Goal: Task Accomplishment & Management: Complete application form

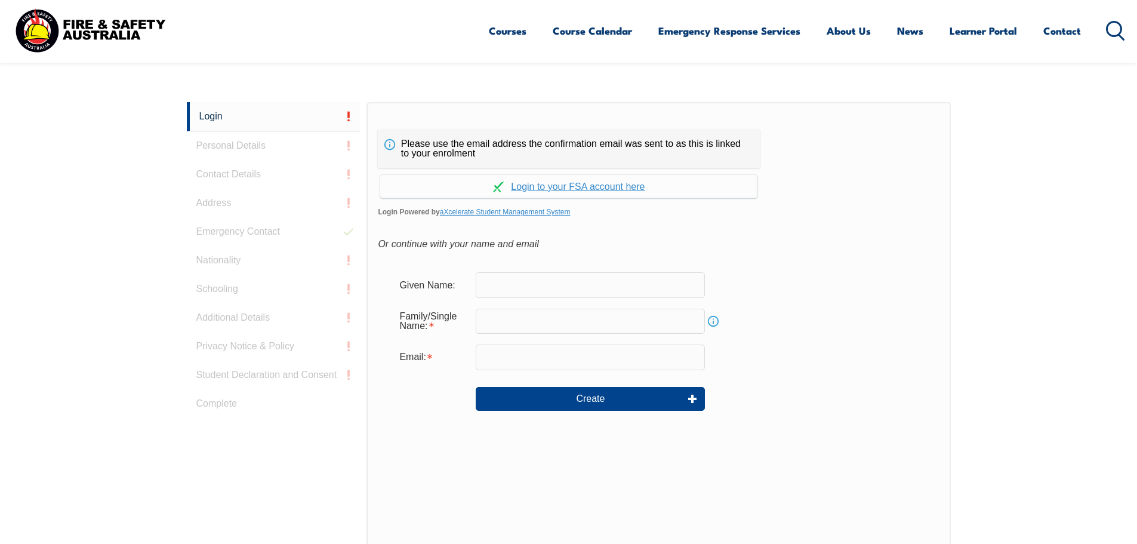
scroll to position [318, 0]
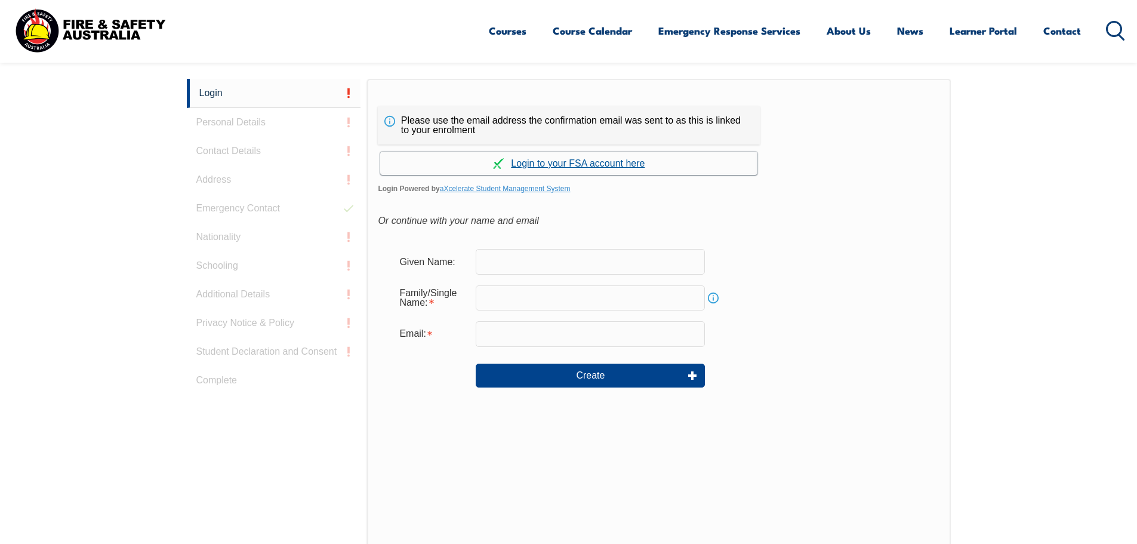
click at [548, 163] on link "Continue with aXcelerate" at bounding box center [568, 163] width 377 height 23
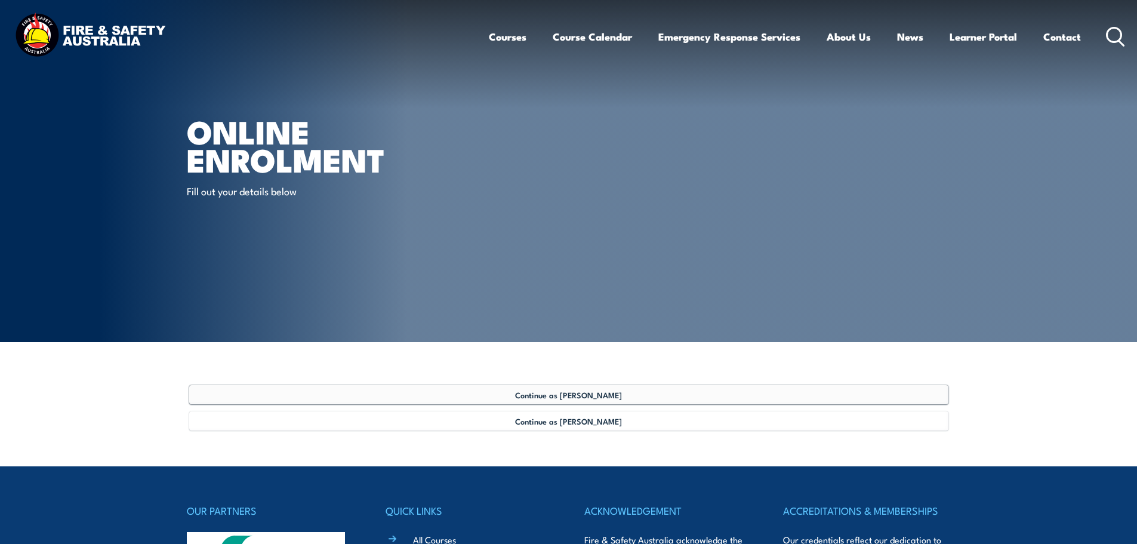
click at [626, 397] on link "Continue as Jack Harpin" at bounding box center [568, 394] width 759 height 19
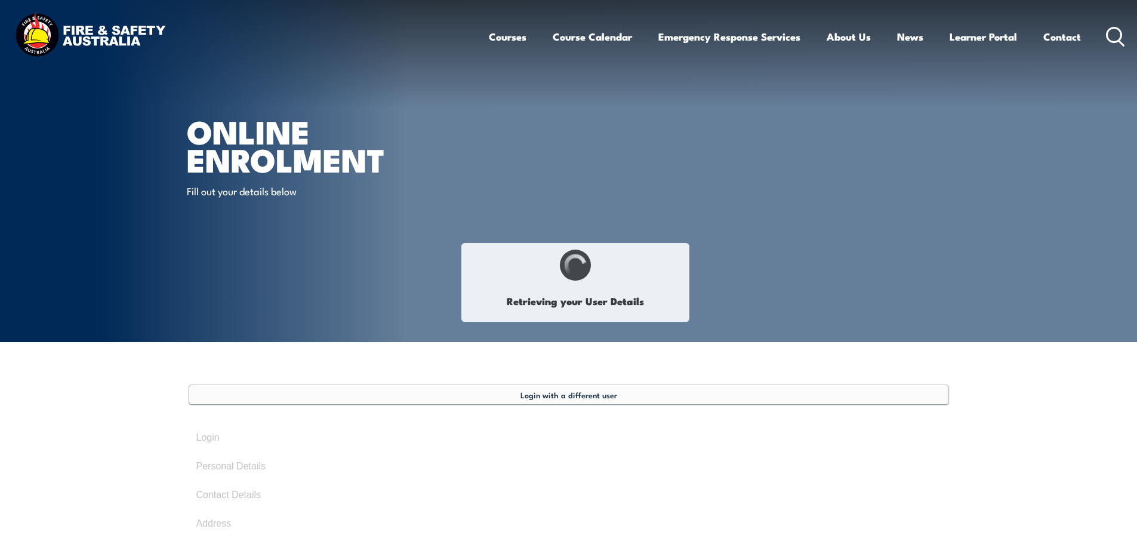
select select "Mr"
type input "Jack"
type input "[PERSON_NAME]"
type input "May 19, 2001"
type input "L4MKSBNHLC"
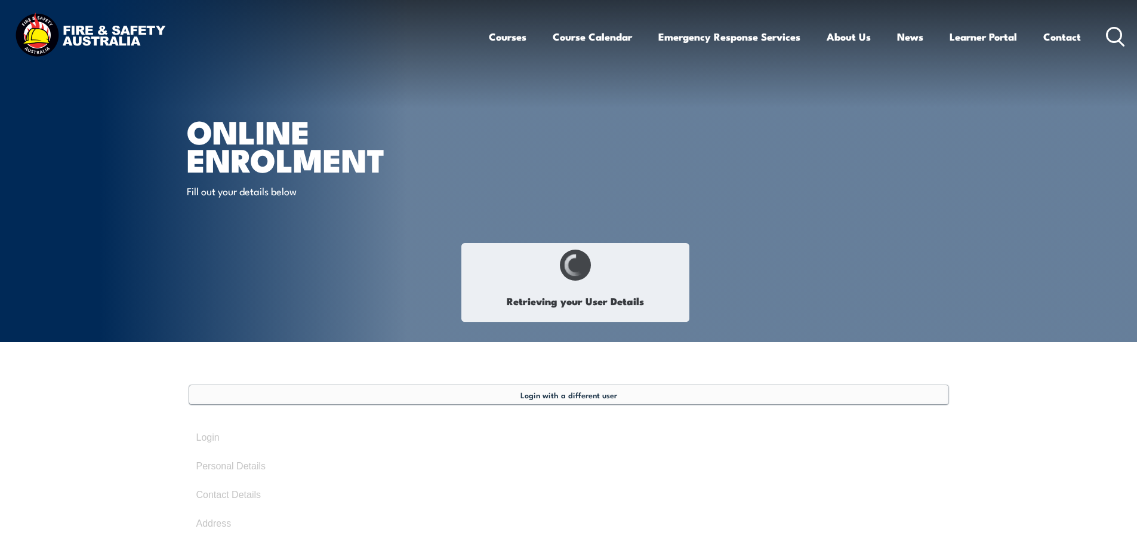
select select "M"
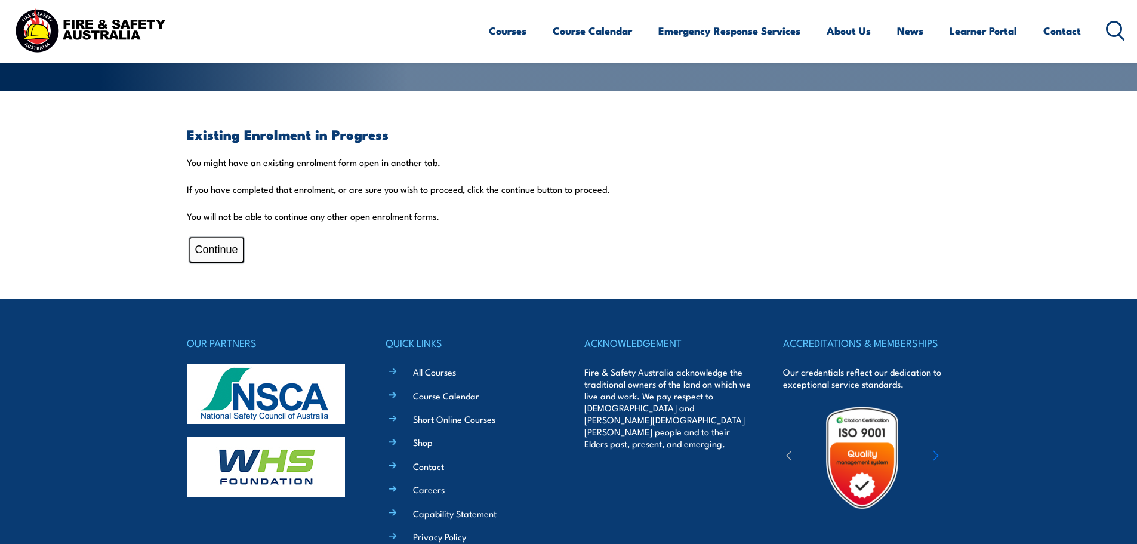
click at [216, 239] on button "Continue" at bounding box center [216, 250] width 55 height 26
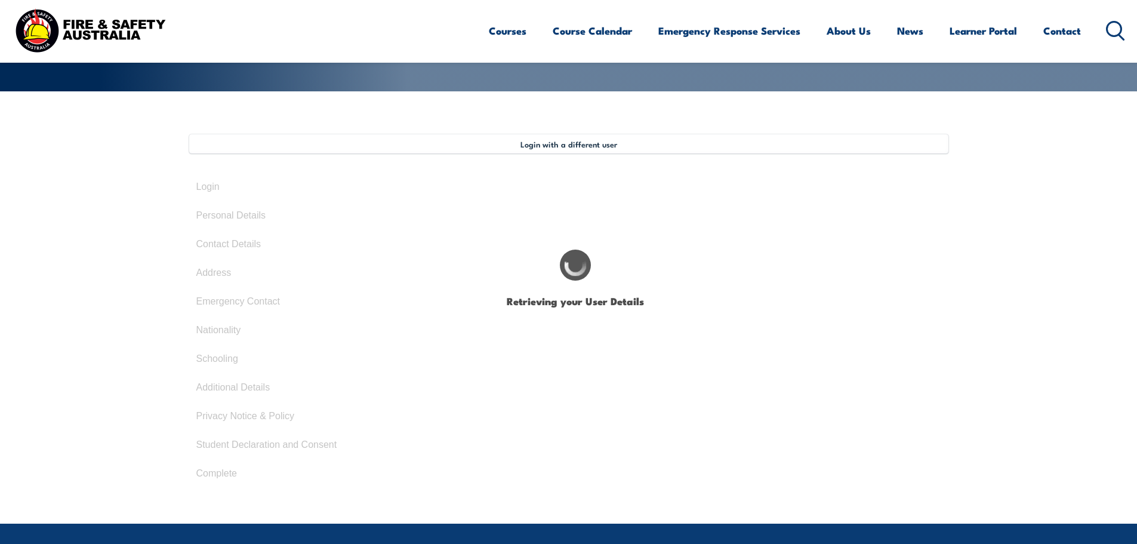
select select "Mr"
type input "Jack"
type input "Harpin"
type input "[DATE]"
type input "L4MKSBNHLC"
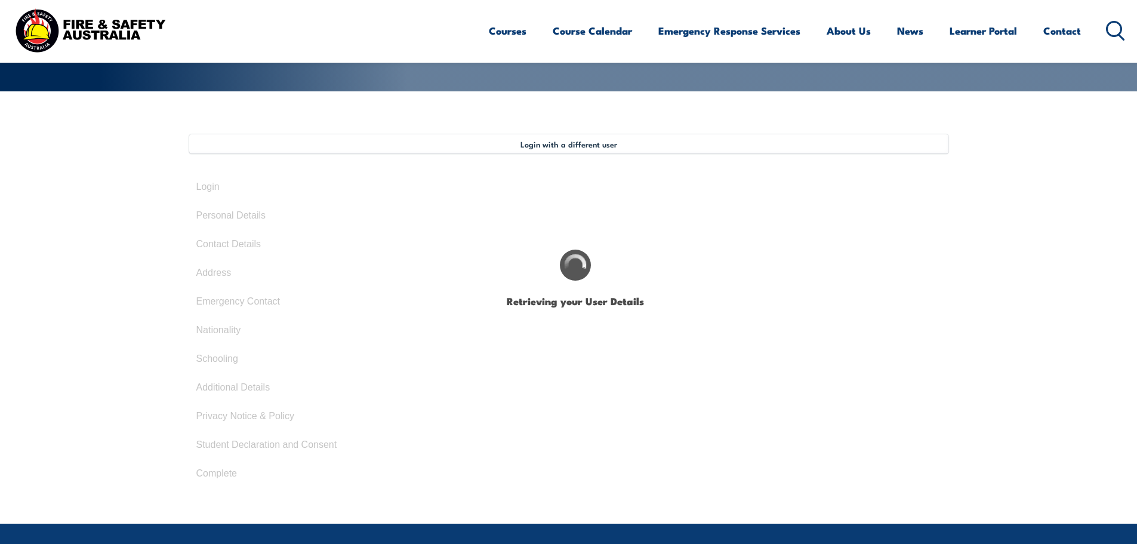
select select "M"
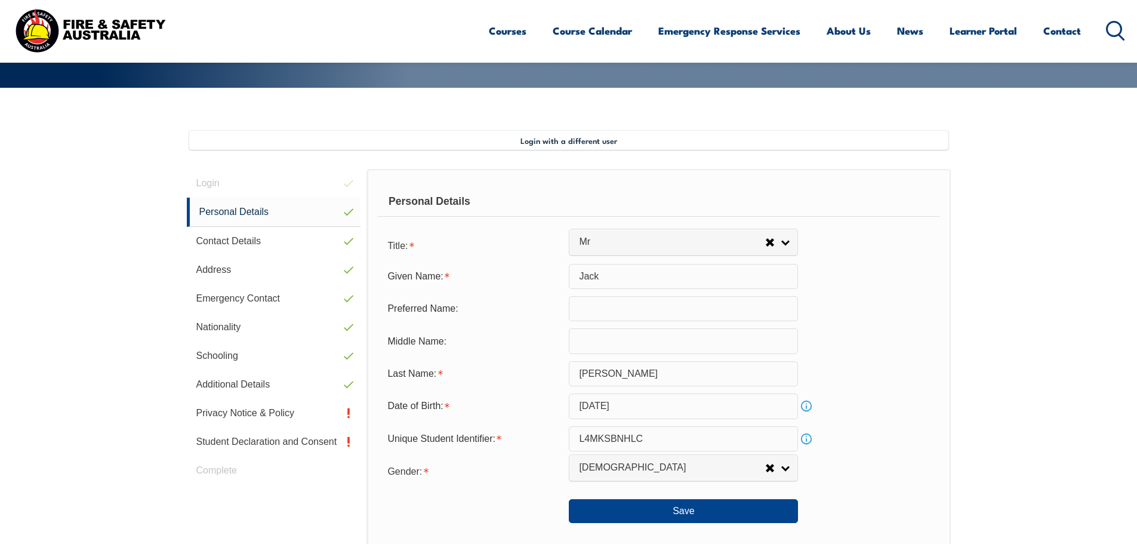
scroll to position [321, 0]
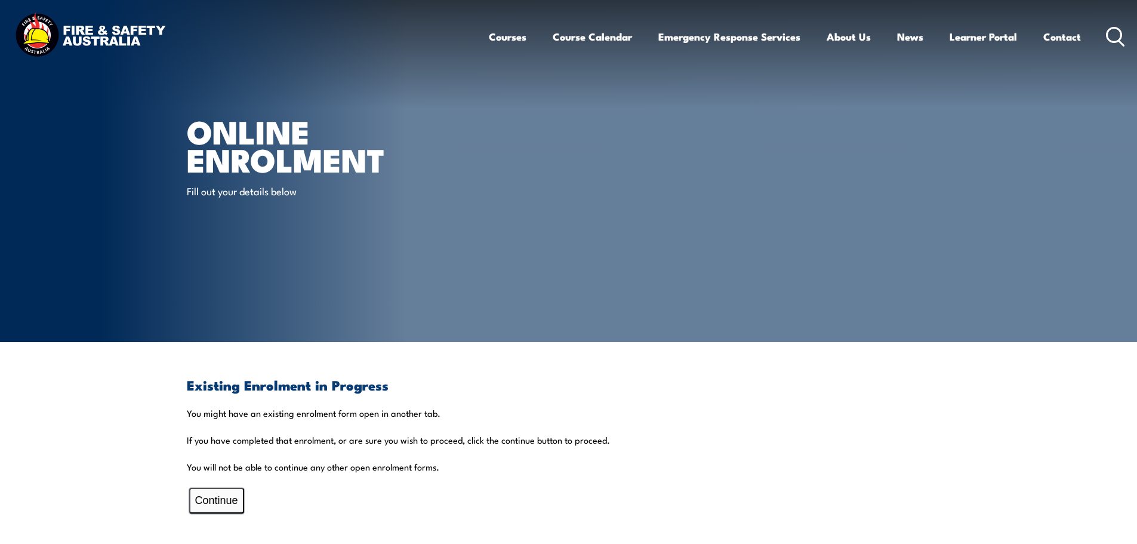
click at [233, 492] on button "Continue" at bounding box center [216, 501] width 55 height 26
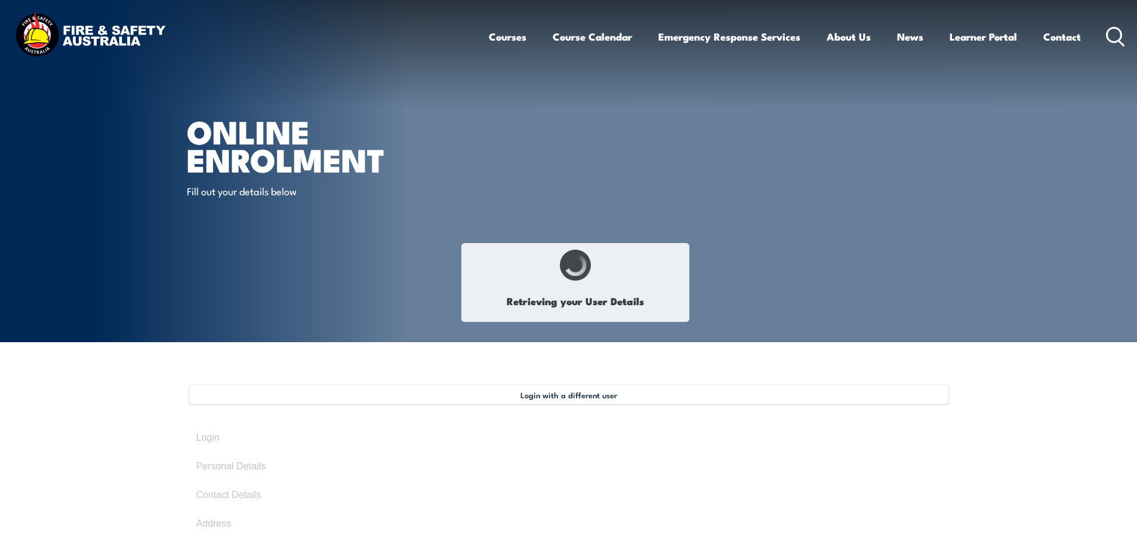
select select "Mr"
type input "Jack"
type input "[PERSON_NAME]"
type input "[DATE]"
type input "L4MKSBNHLC"
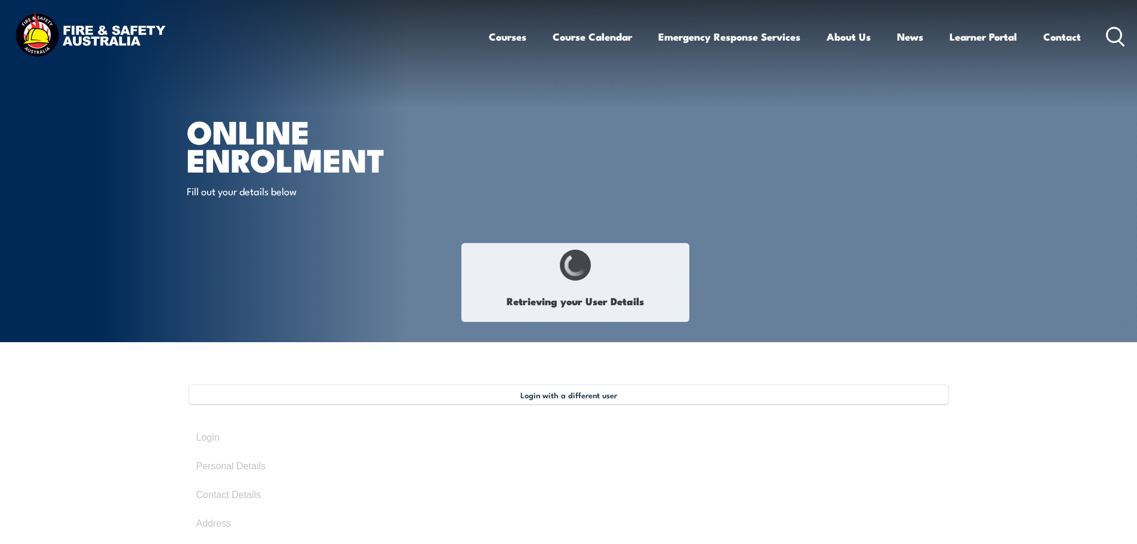
select select "M"
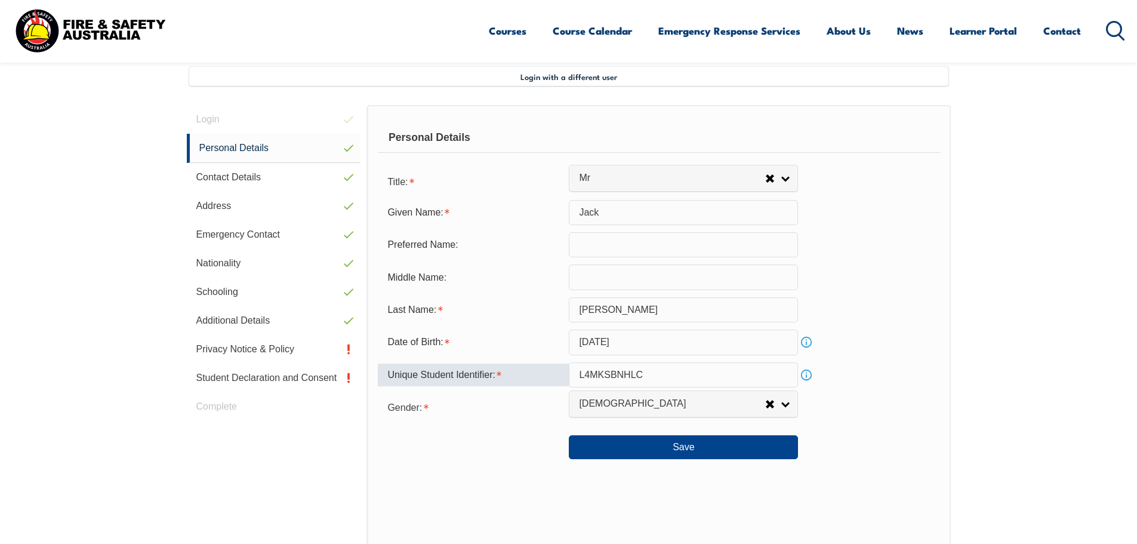
scroll to position [325, 0]
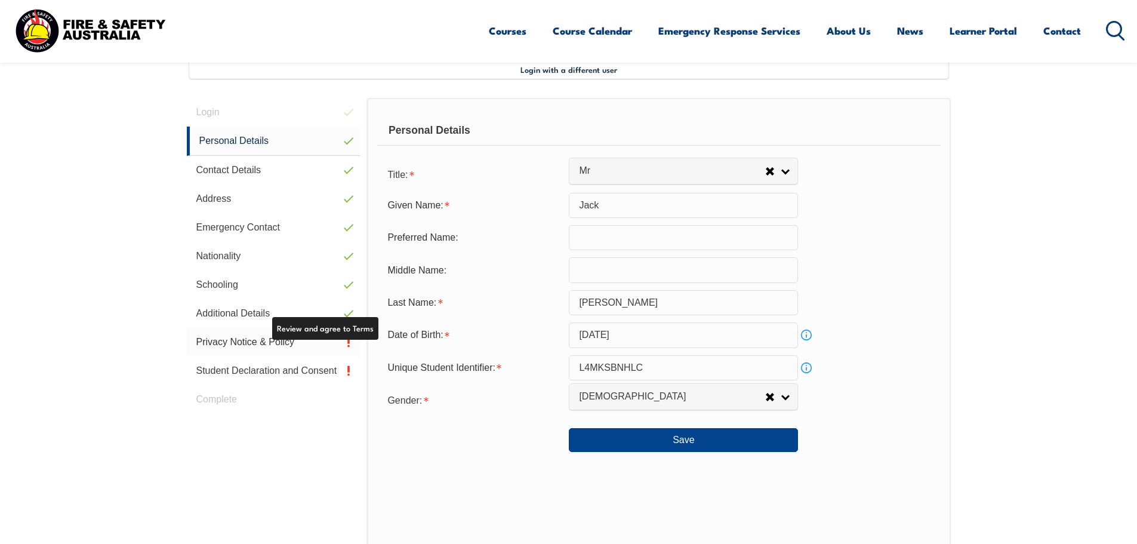
click at [338, 340] on link "Privacy Notice & Policy" at bounding box center [274, 342] width 174 height 29
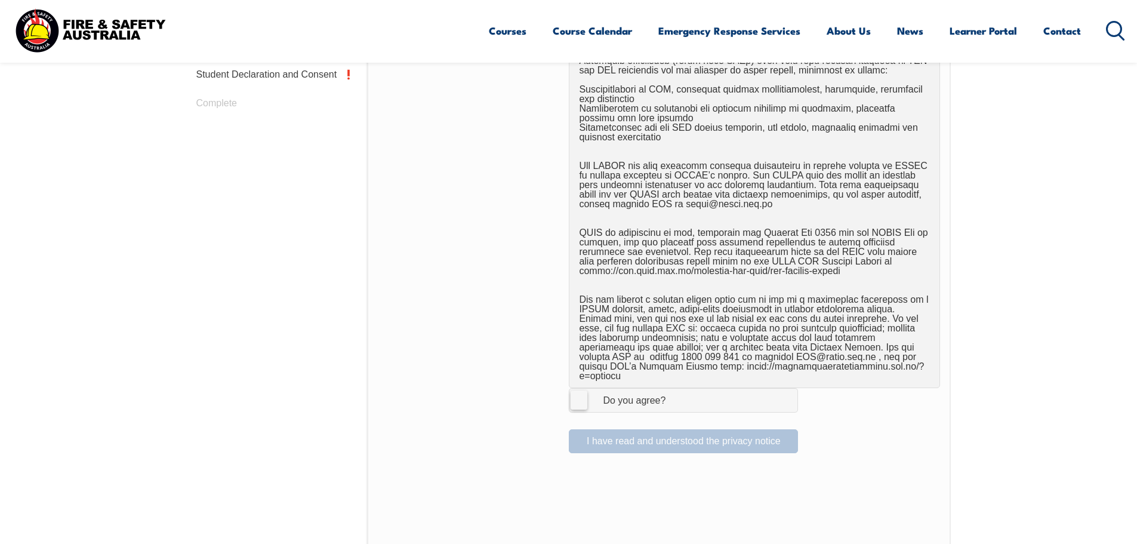
scroll to position [862, 0]
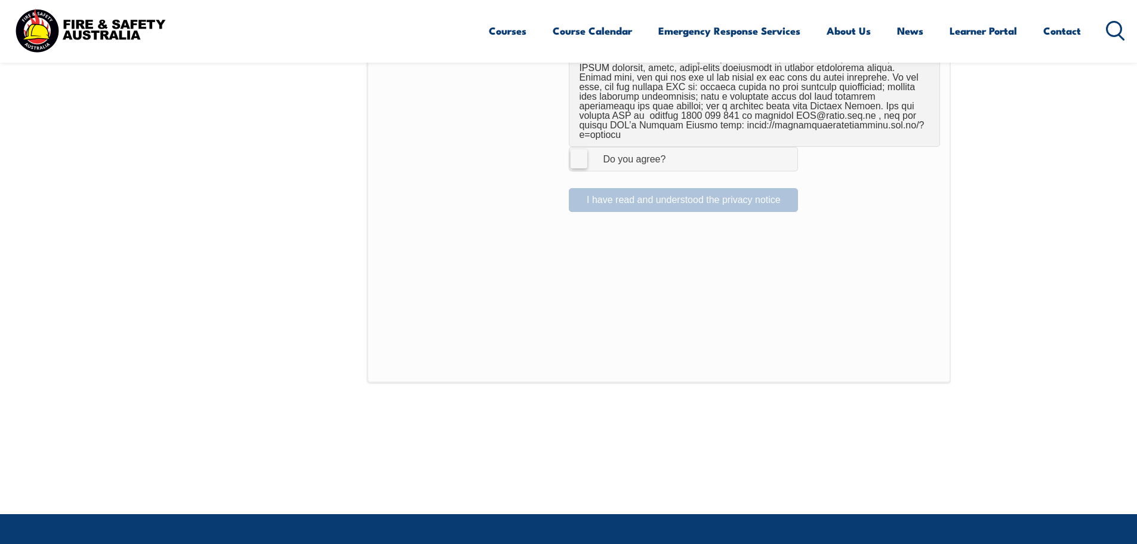
click at [579, 149] on label "I Agree Do you agree?" at bounding box center [683, 159] width 229 height 24
click at [675, 149] on input "I Agree Do you agree?" at bounding box center [685, 158] width 20 height 23
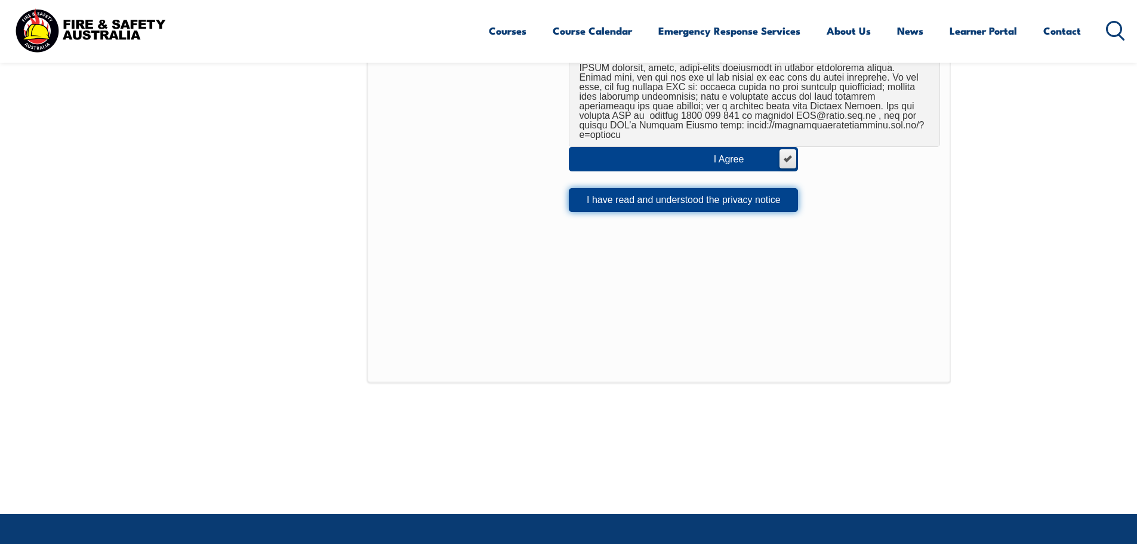
click at [613, 188] on button "I have read and understood the privacy notice" at bounding box center [683, 200] width 229 height 24
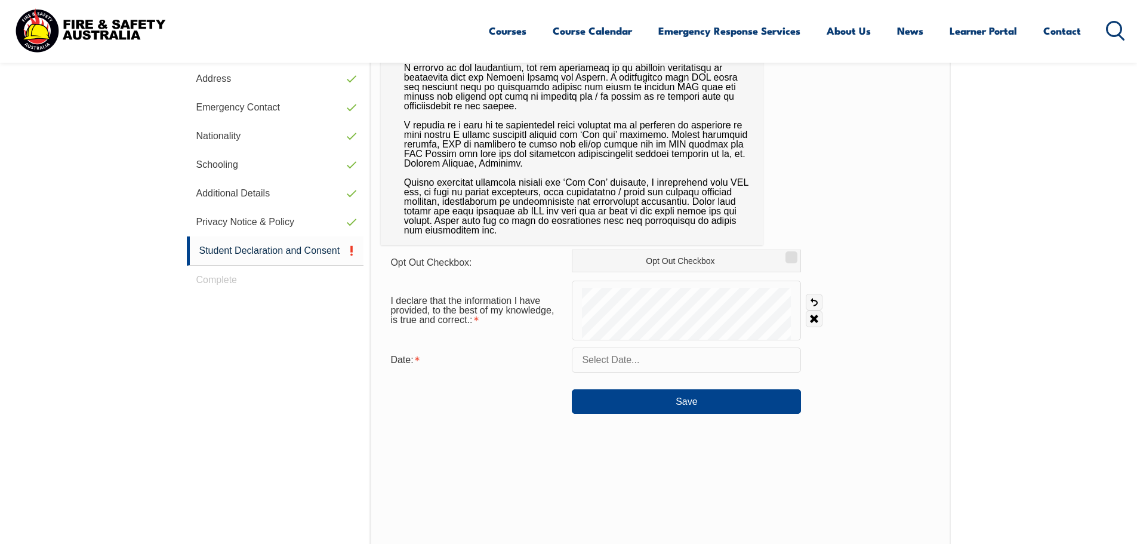
scroll to position [447, 0]
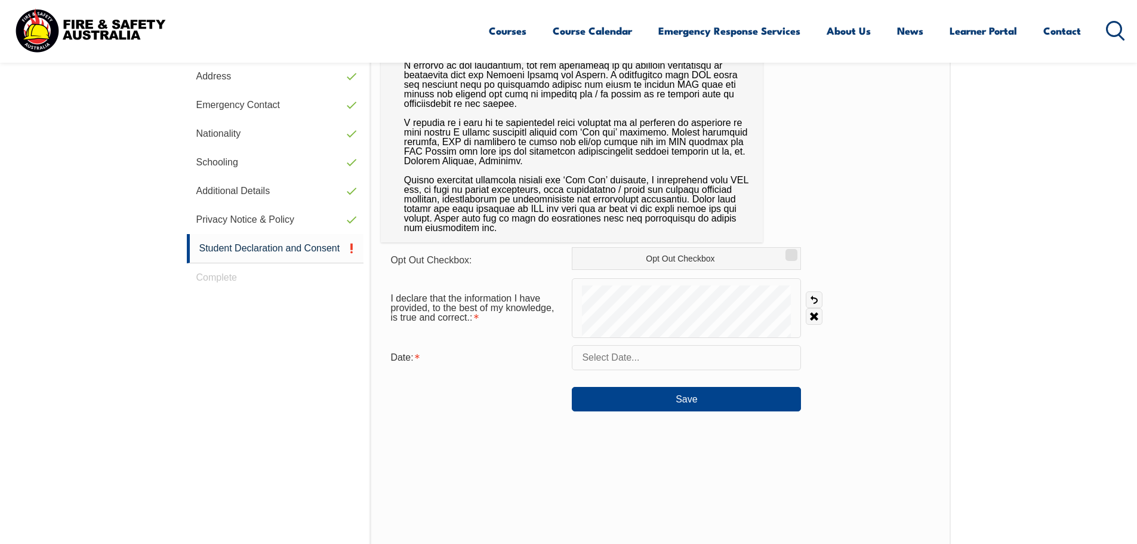
click at [678, 362] on input "text" at bounding box center [686, 357] width 229 height 25
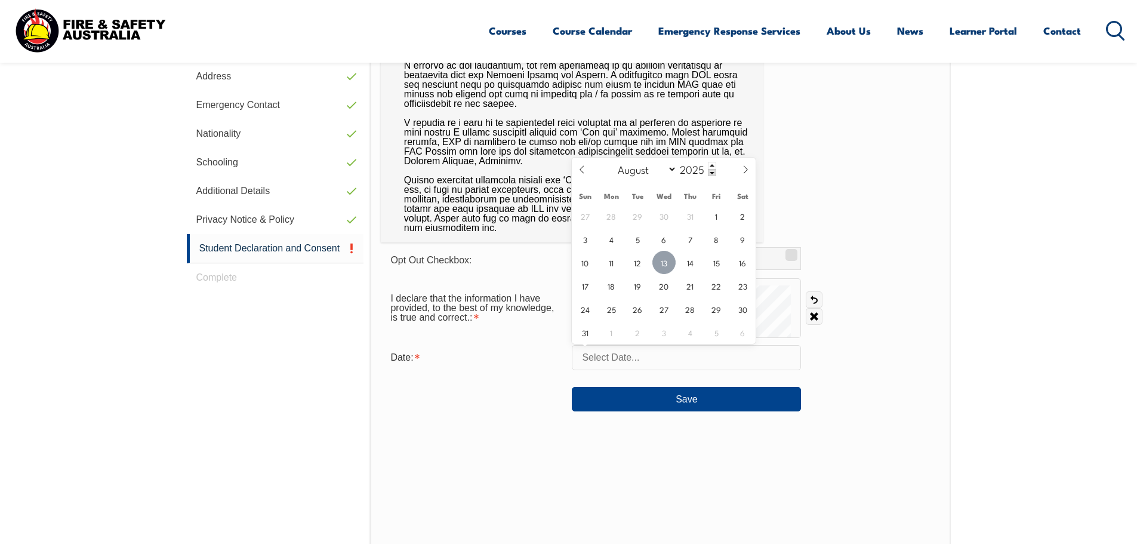
click at [661, 253] on span "13" at bounding box center [663, 262] width 23 height 23
type input "[DATE]"
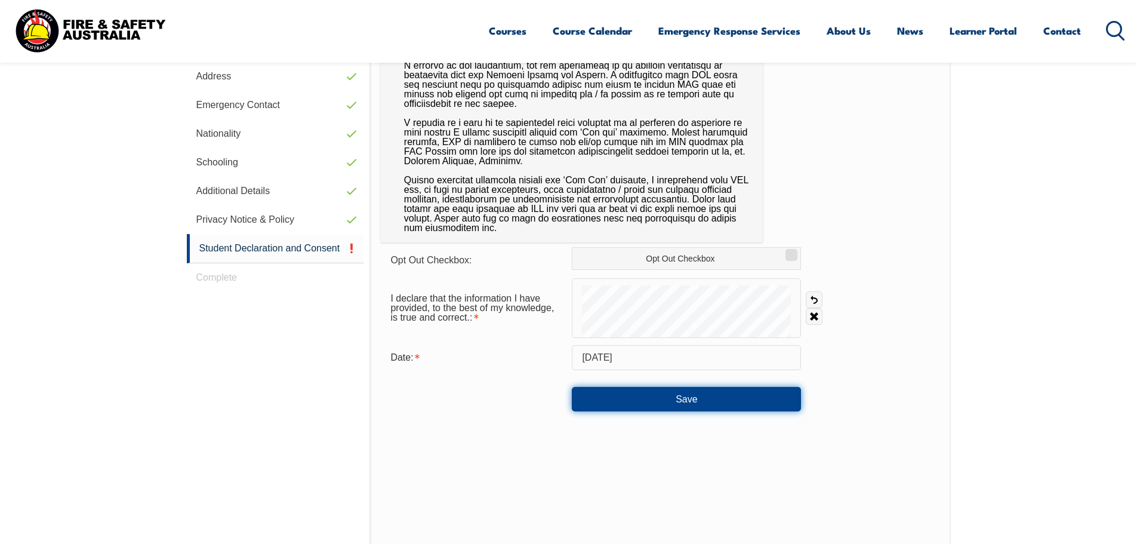
click at [689, 400] on button "Save" at bounding box center [686, 399] width 229 height 24
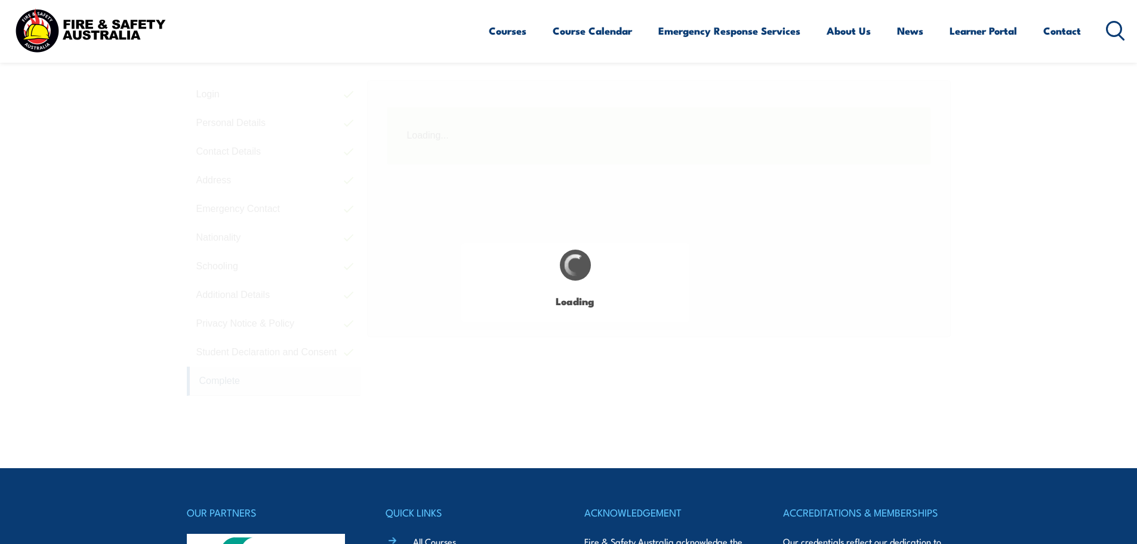
scroll to position [325, 0]
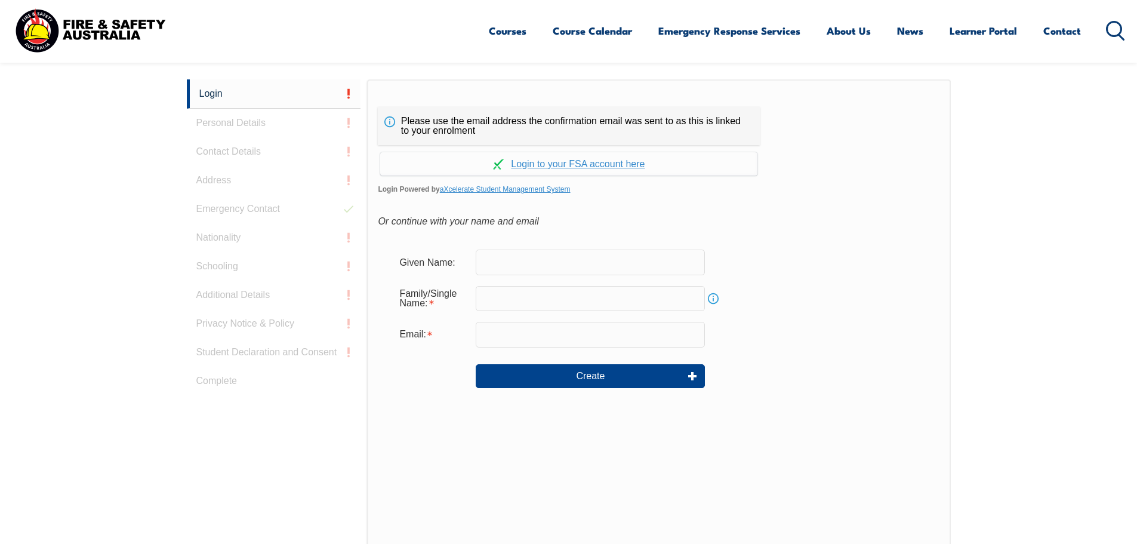
scroll to position [318, 0]
click at [594, 161] on link "Continue with aXcelerate" at bounding box center [568, 163] width 377 height 23
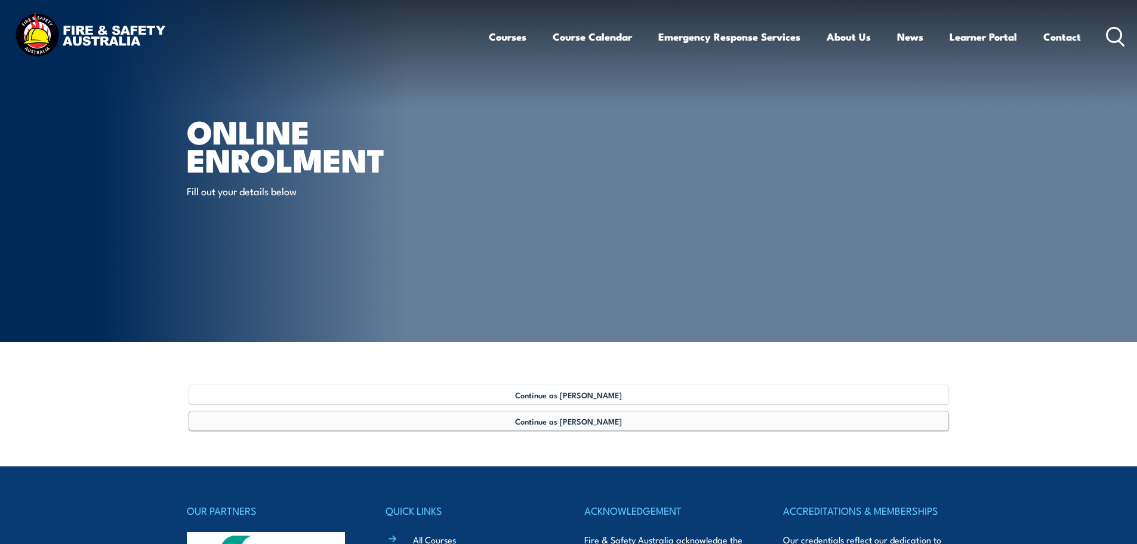
click at [543, 420] on span "Continue as [PERSON_NAME]" at bounding box center [568, 421] width 107 height 10
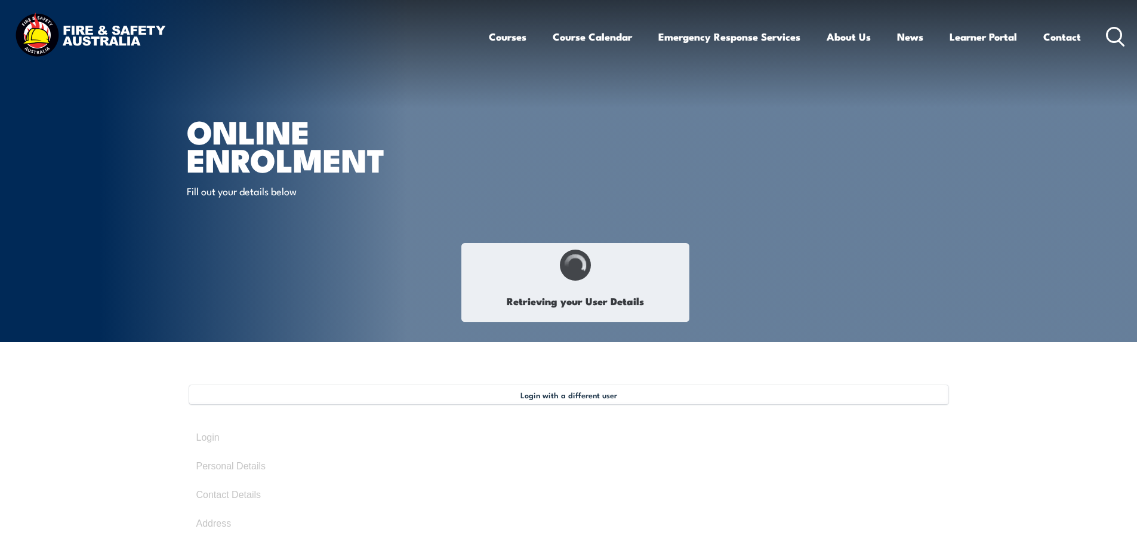
type input "Jack"
type input "[PERSON_NAME]"
type input "[DATE]"
type input "L4MKSBNHLC"
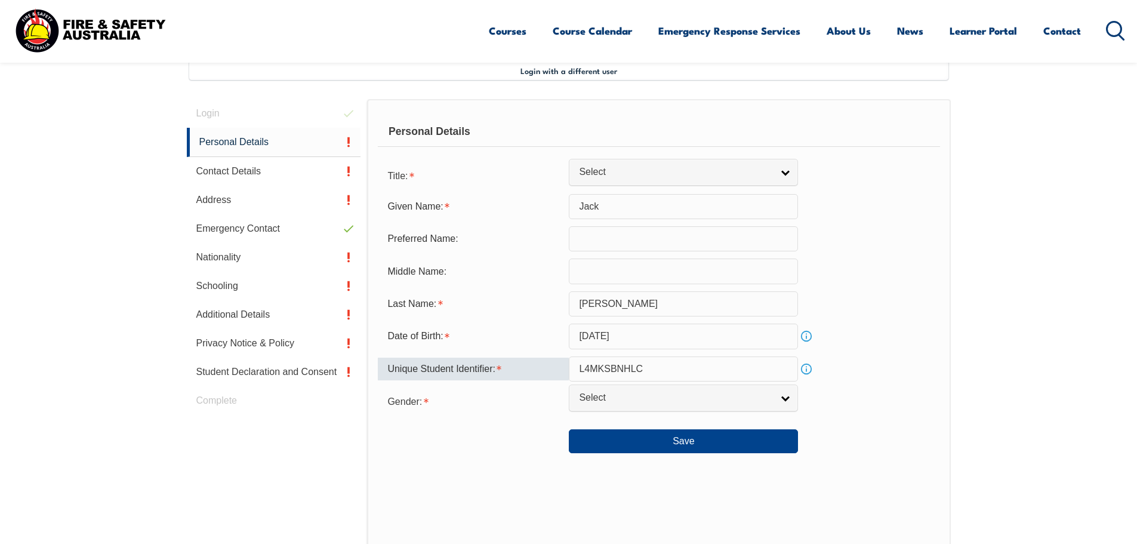
scroll to position [325, 0]
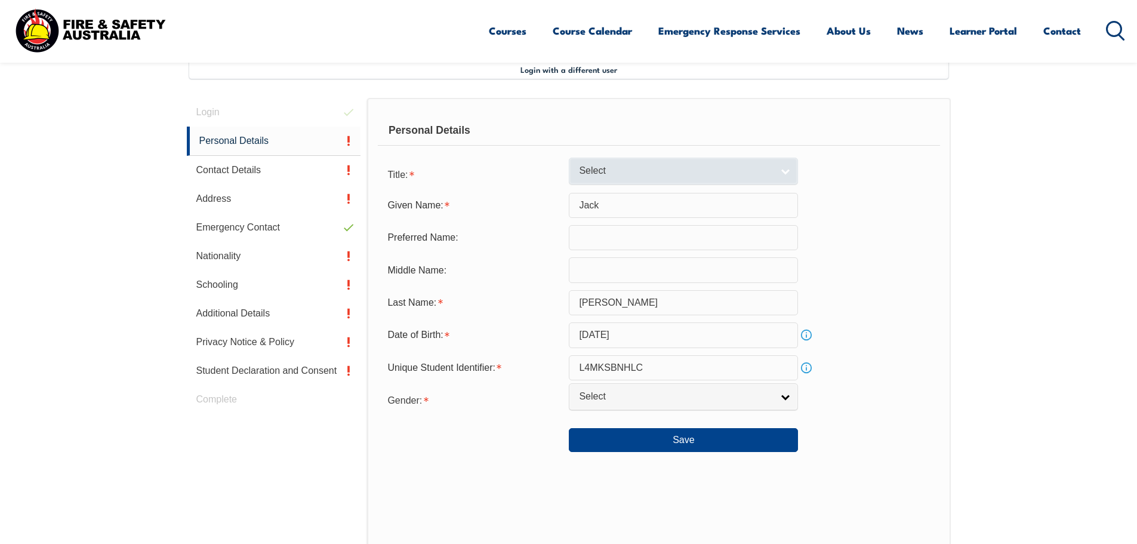
click at [639, 166] on span "Select" at bounding box center [675, 171] width 193 height 13
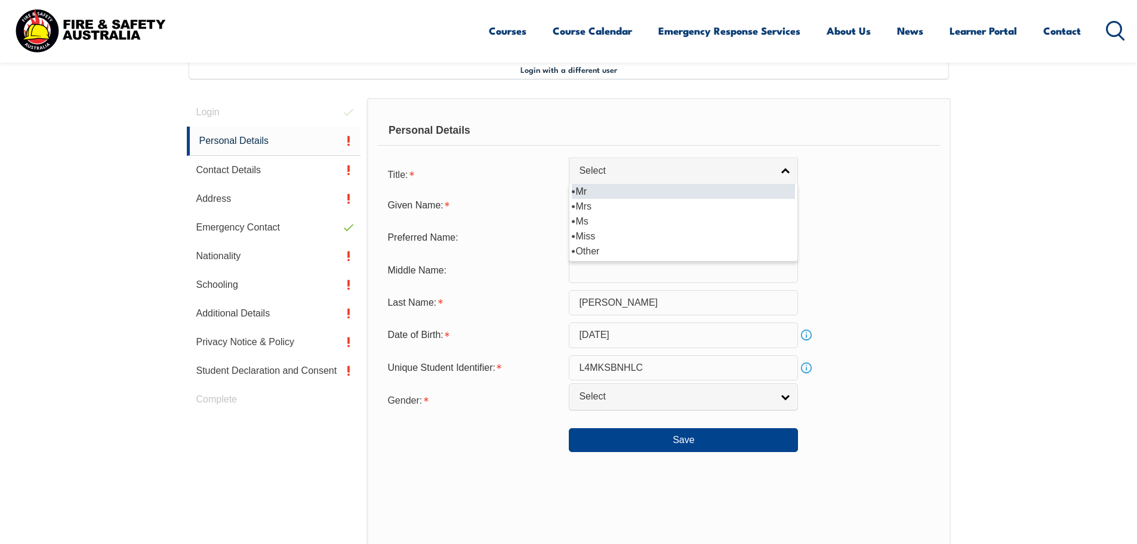
click at [612, 192] on li "Mr" at bounding box center [683, 191] width 223 height 15
select select "Mr"
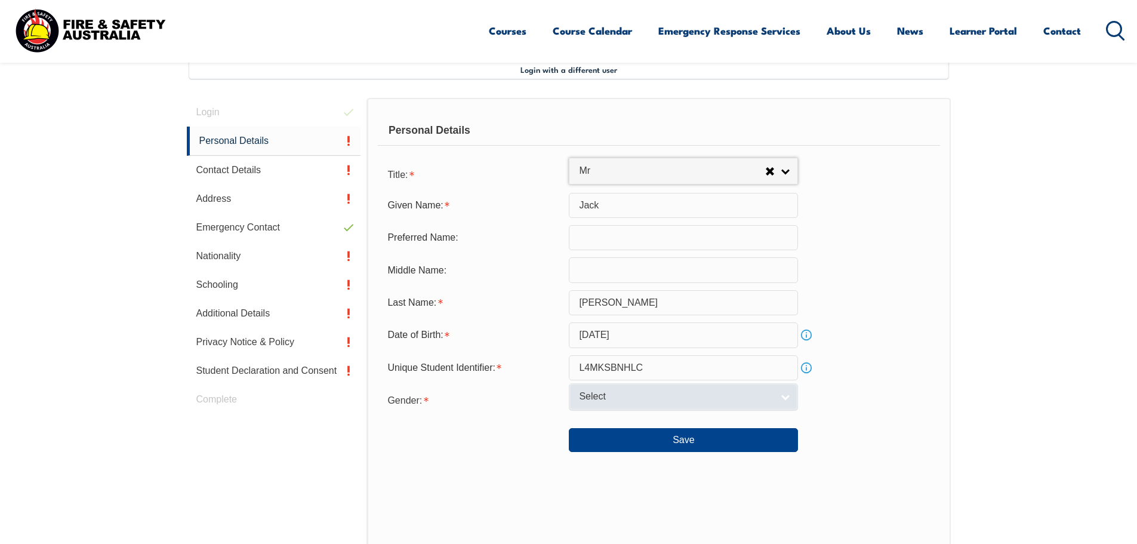
click at [628, 390] on link "Select" at bounding box center [683, 396] width 229 height 27
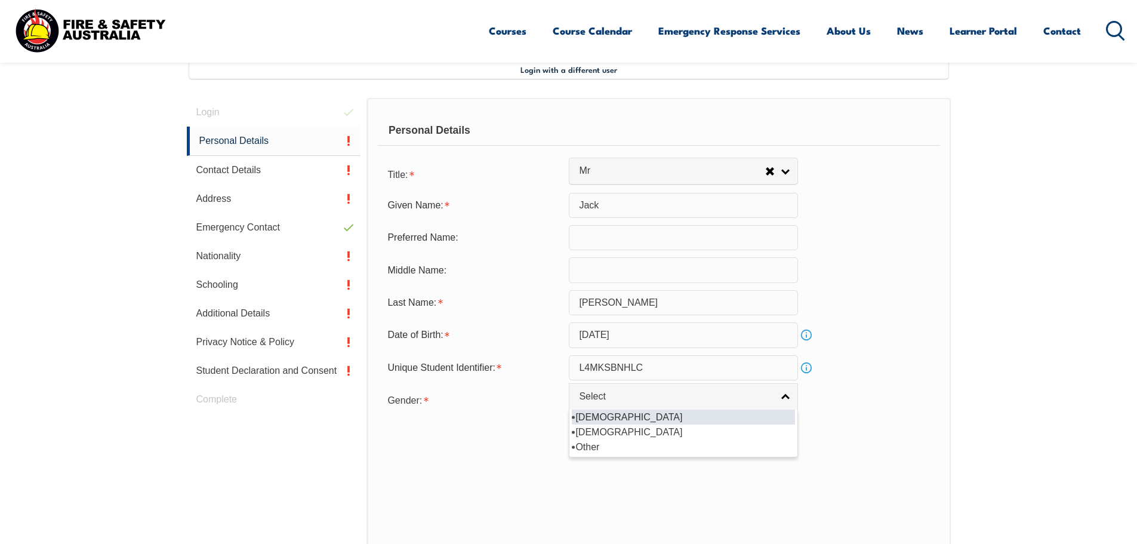
click at [618, 416] on li "[DEMOGRAPHIC_DATA]" at bounding box center [683, 416] width 223 height 15
select select "M"
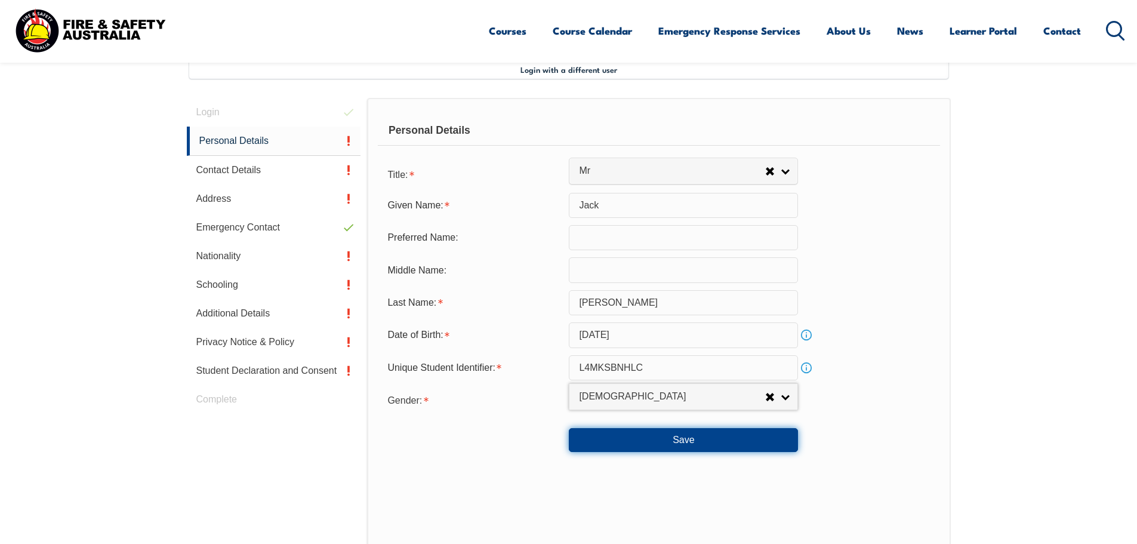
click at [625, 440] on button "Save" at bounding box center [683, 440] width 229 height 24
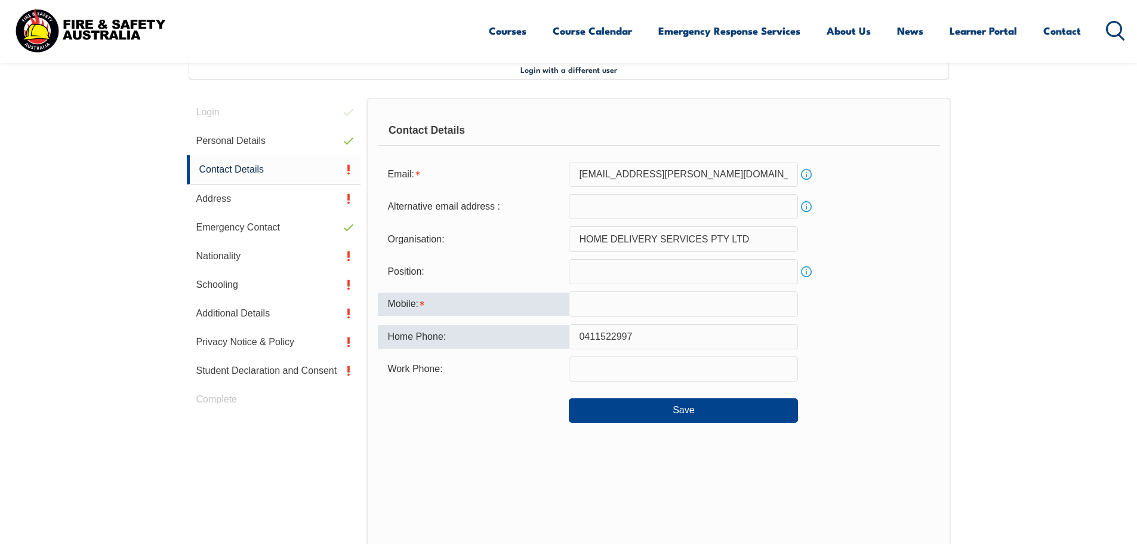
drag, startPoint x: 655, startPoint y: 331, endPoint x: 472, endPoint y: 302, distance: 184.9
click at [474, 298] on form "Email: [EMAIL_ADDRESS][PERSON_NAME][DOMAIN_NAME] Info Alternative email address…" at bounding box center [659, 292] width 562 height 261
click at [608, 302] on input "text" at bounding box center [683, 303] width 229 height 25
paste input "0411522997"
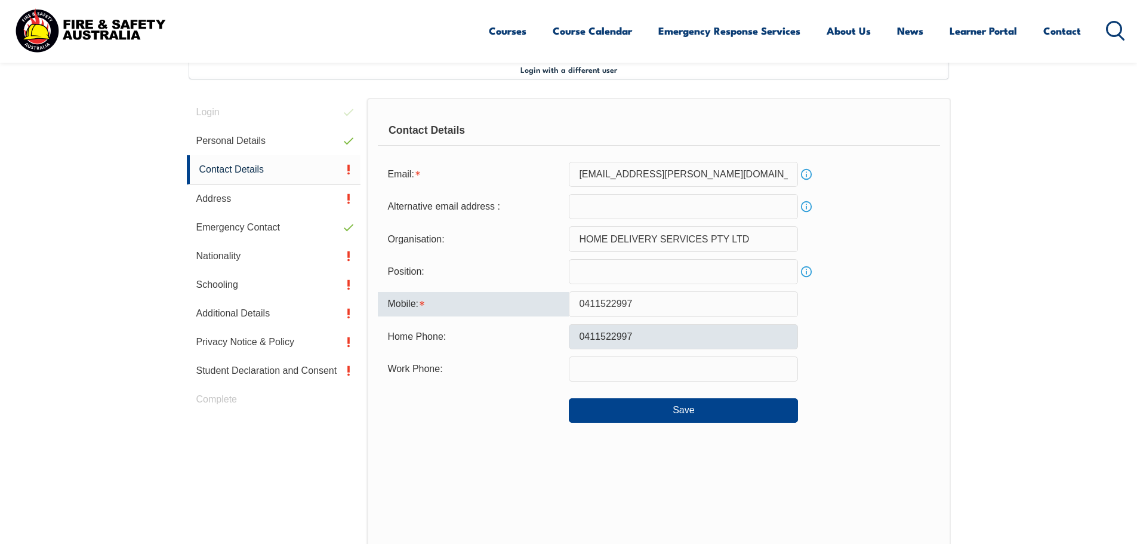
type input "0411522997"
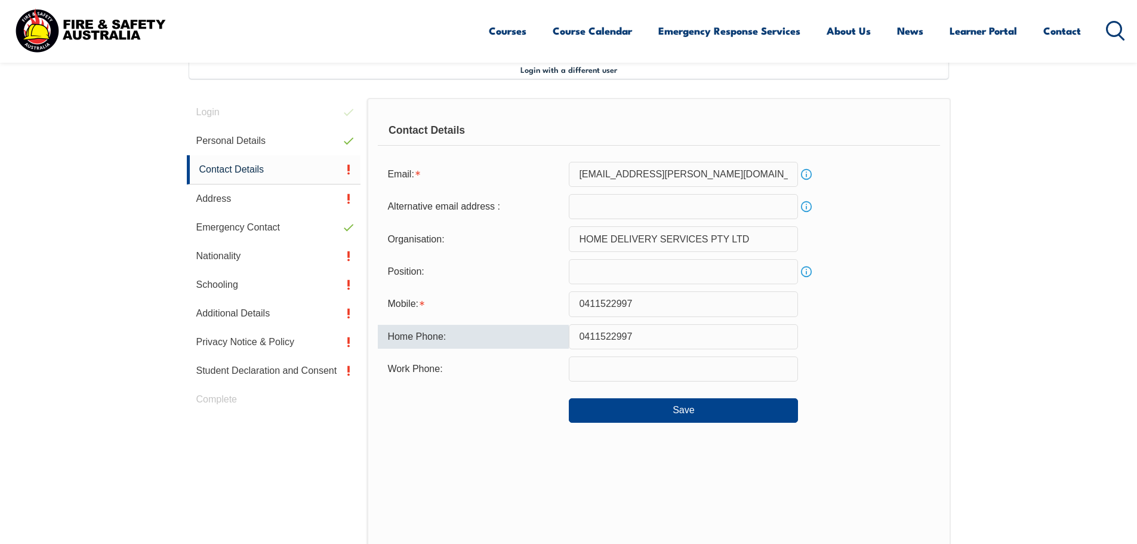
drag, startPoint x: 639, startPoint y: 338, endPoint x: 471, endPoint y: 326, distance: 168.1
click at [471, 326] on div "Home Phone: [PHONE_NUMBER]" at bounding box center [659, 336] width 562 height 25
click at [648, 205] on input "email" at bounding box center [683, 206] width 229 height 25
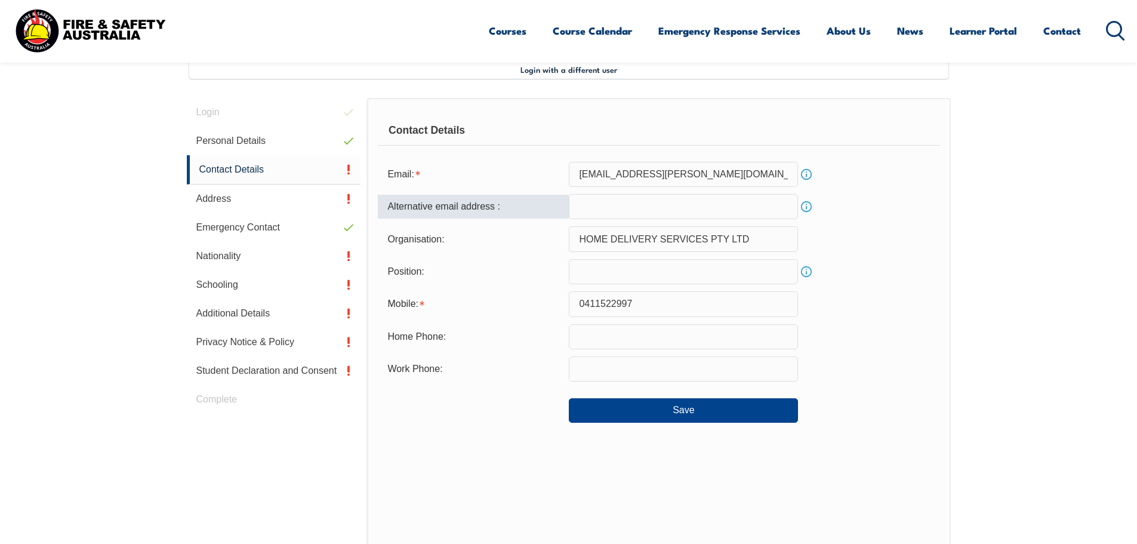
type input "[EMAIL_ADDRESS][DOMAIN_NAME]"
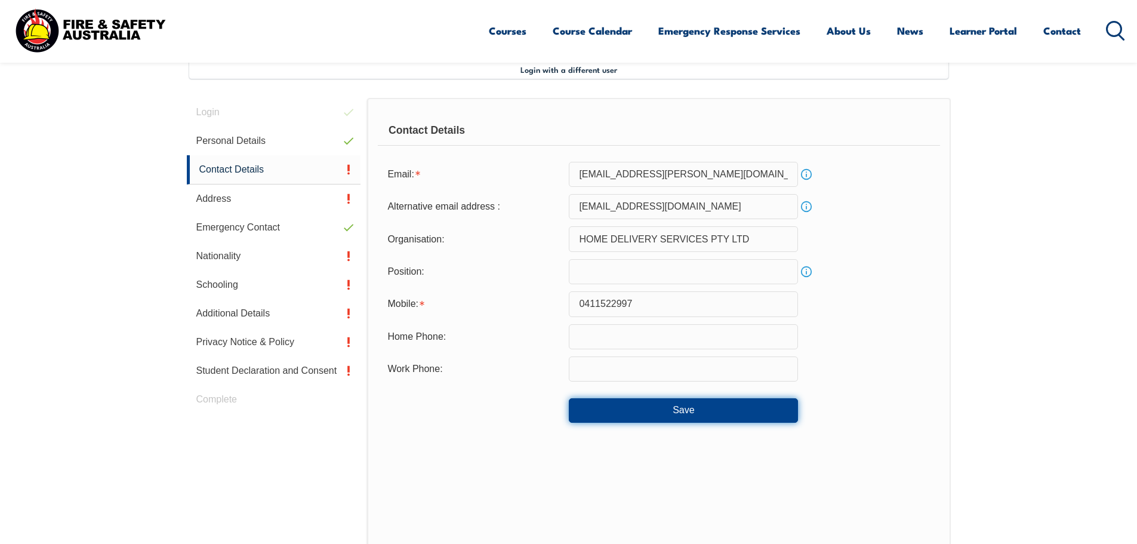
click at [742, 411] on button "Save" at bounding box center [683, 410] width 229 height 24
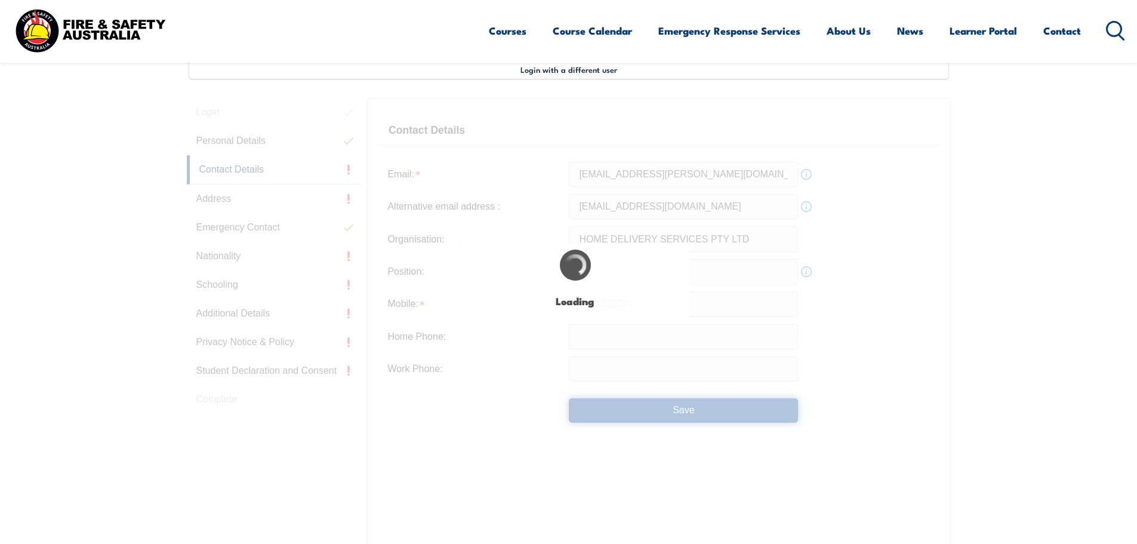
type input "0411522997"
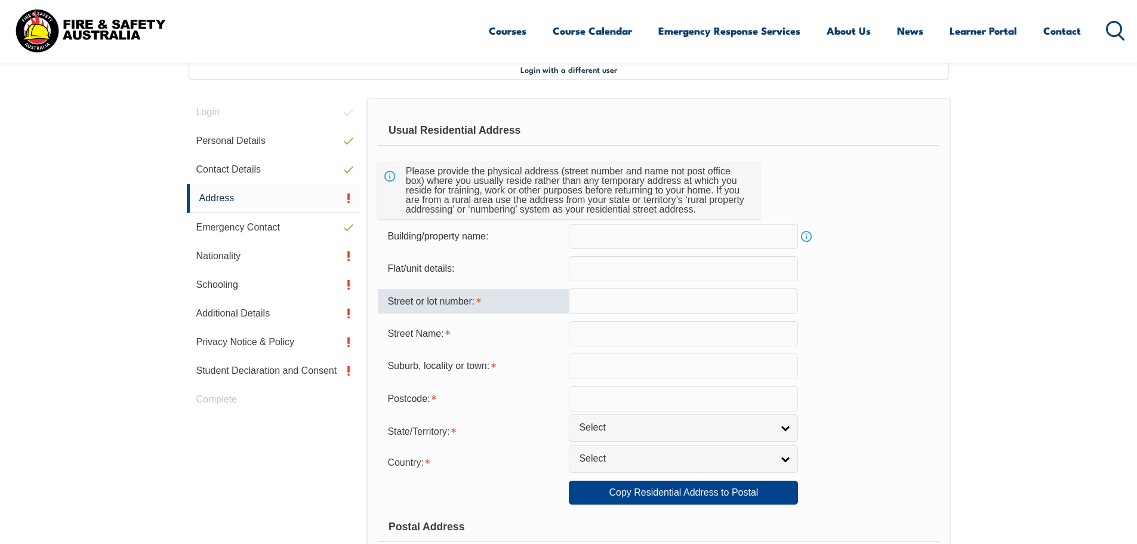
click at [624, 297] on input "text" at bounding box center [683, 300] width 229 height 25
type input "55"
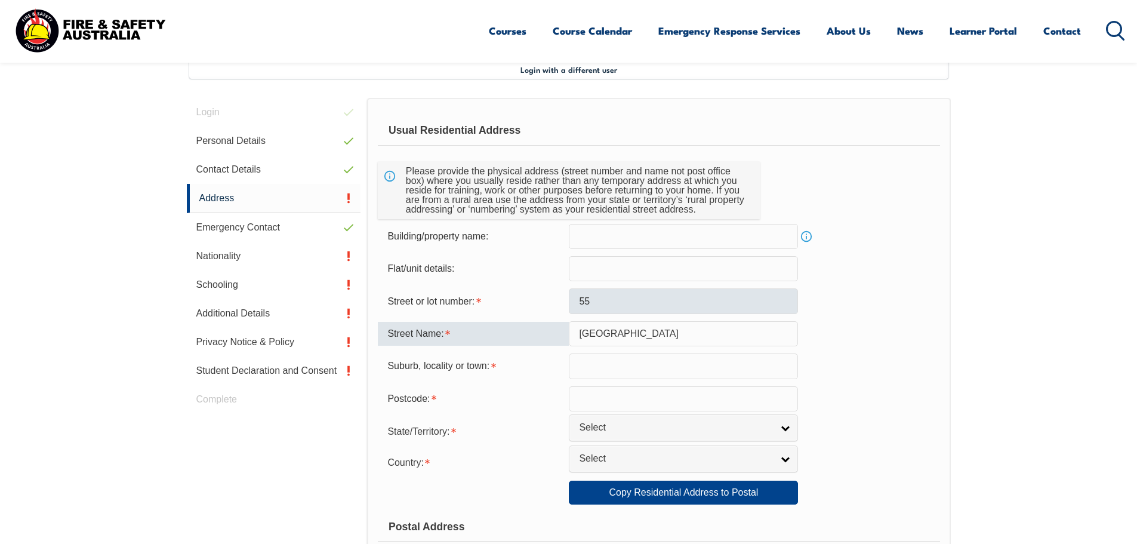
type input "[GEOGRAPHIC_DATA]"
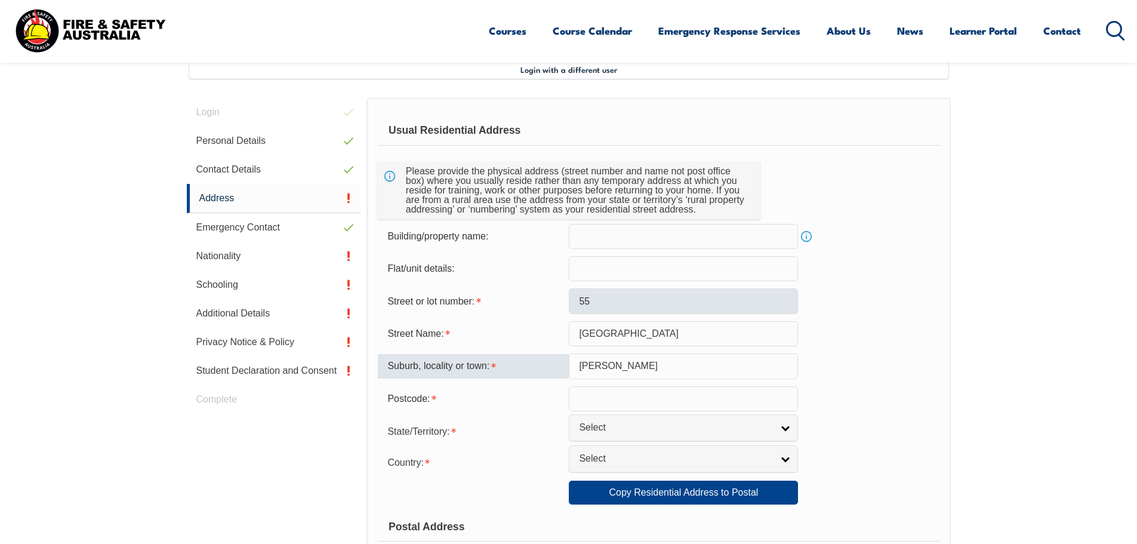
type input "[PERSON_NAME]"
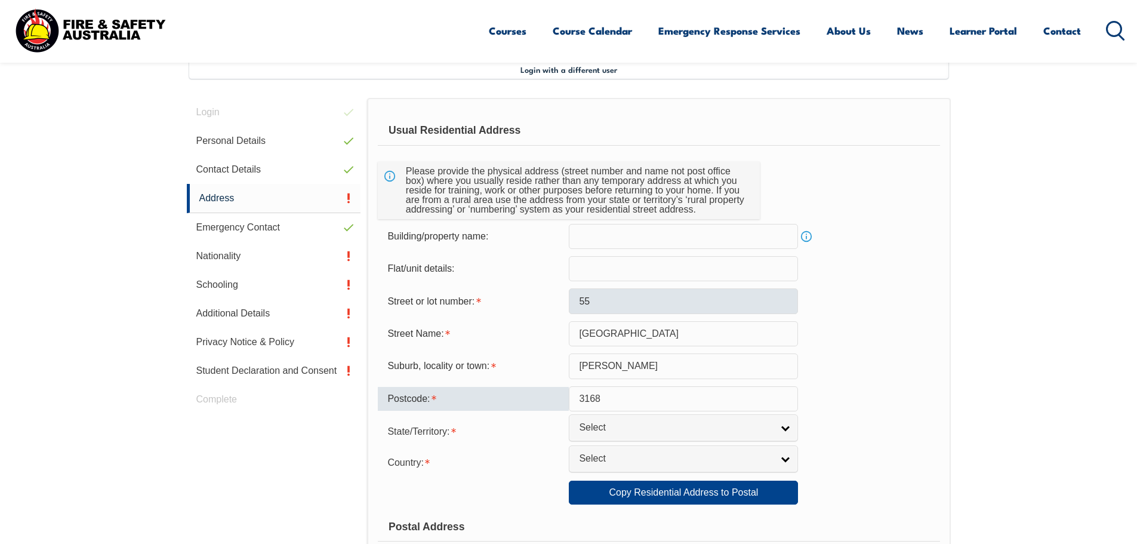
type input "3168"
type input "vi"
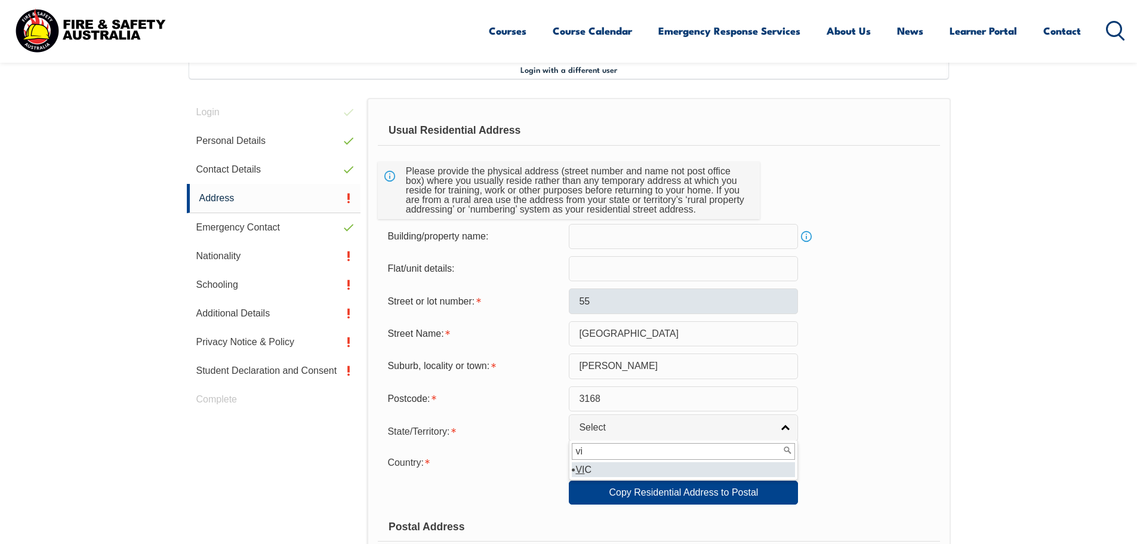
select select "VIC"
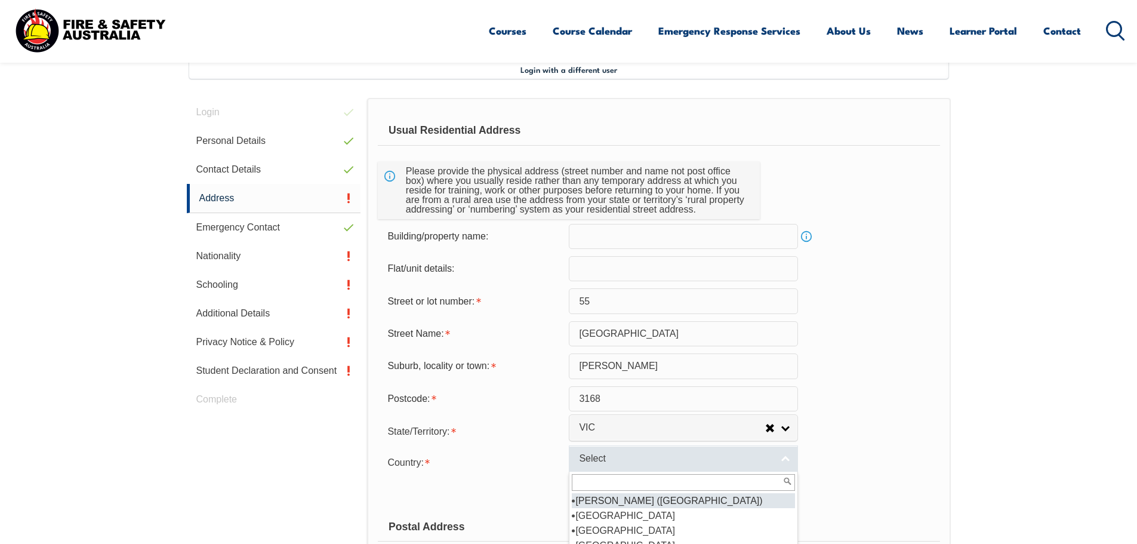
click at [769, 455] on span "Select" at bounding box center [675, 458] width 193 height 13
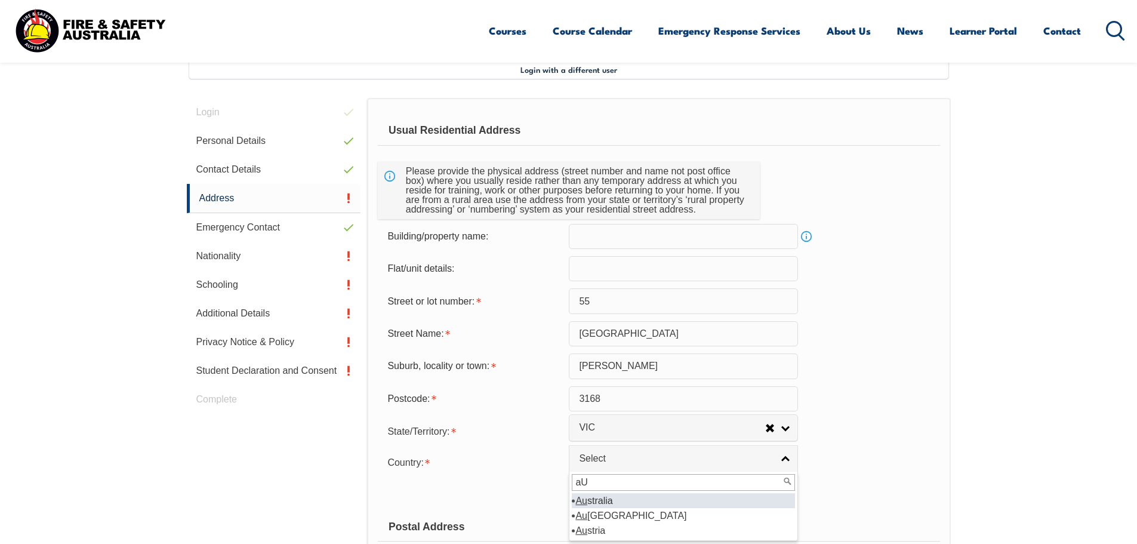
type input "aU"
click at [639, 504] on li "Au stralia" at bounding box center [683, 500] width 223 height 15
select select "1101"
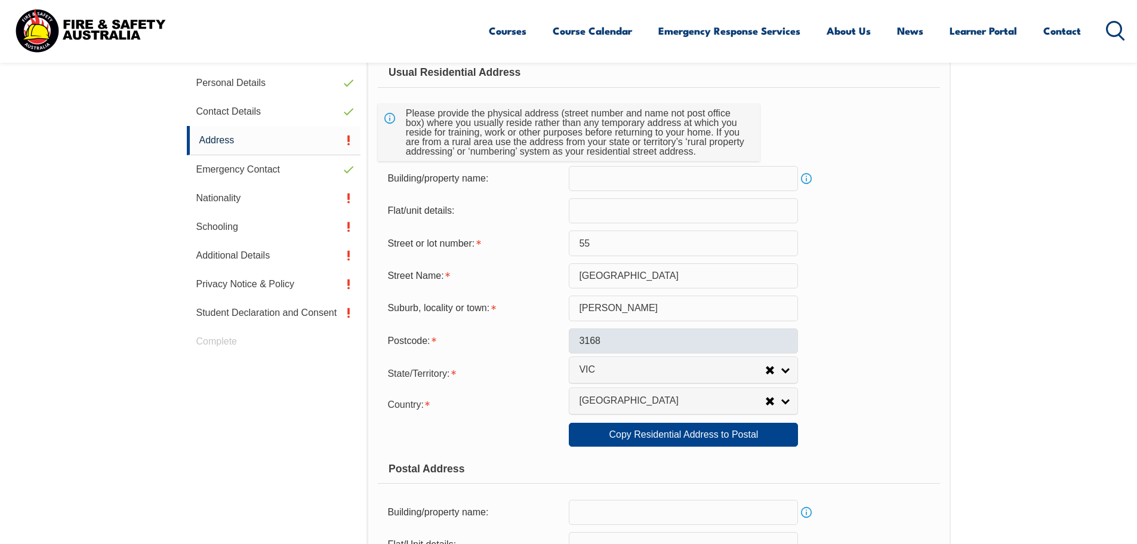
scroll to position [445, 0]
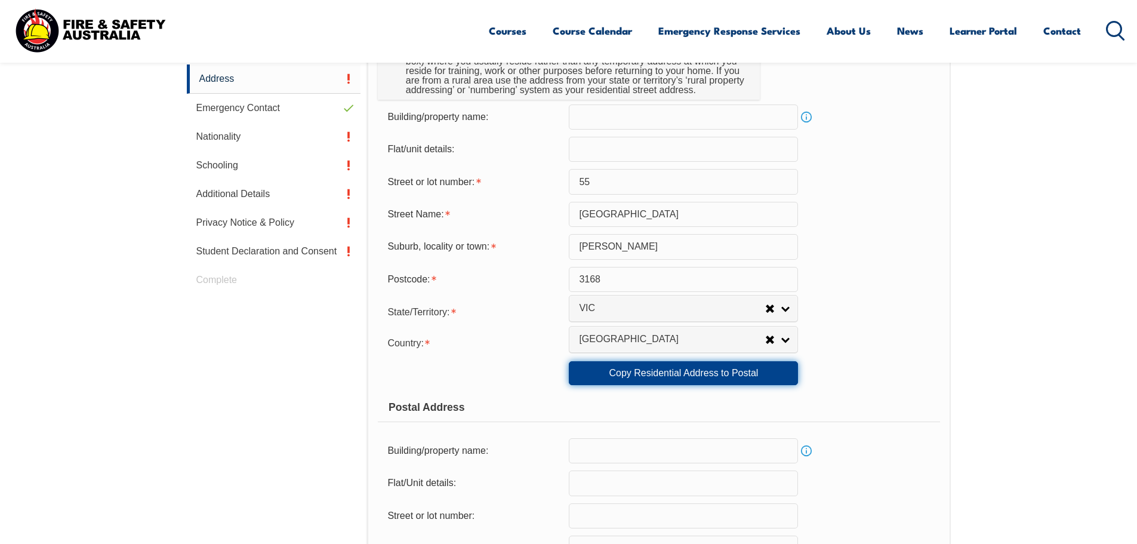
click at [737, 370] on link "Copy Residential Address to Postal" at bounding box center [683, 373] width 229 height 24
type input "55"
type input "[GEOGRAPHIC_DATA]"
type input "[PERSON_NAME]"
select select "VIC"
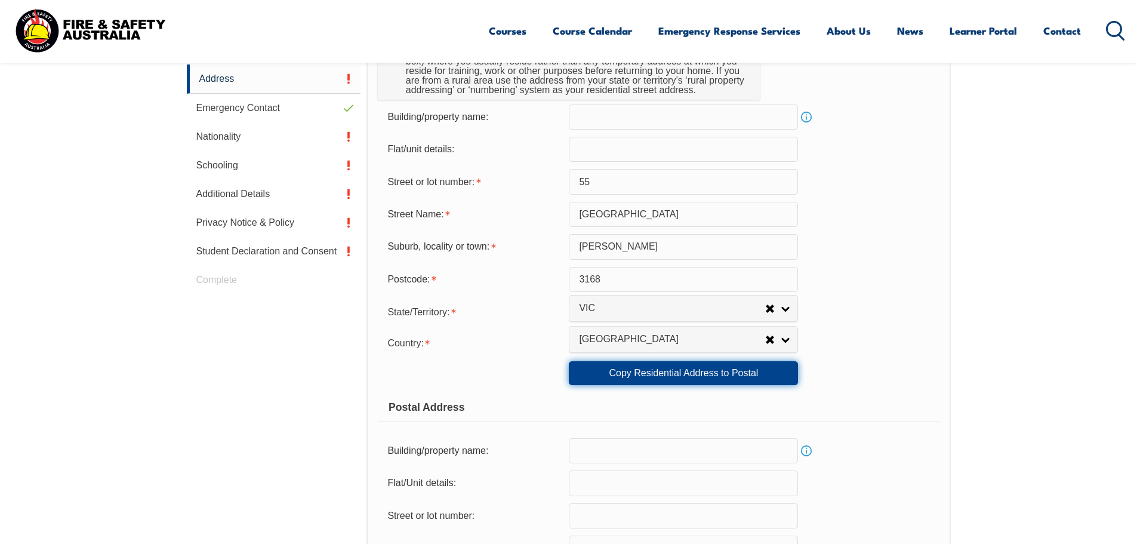
type input "3168"
select select "1101"
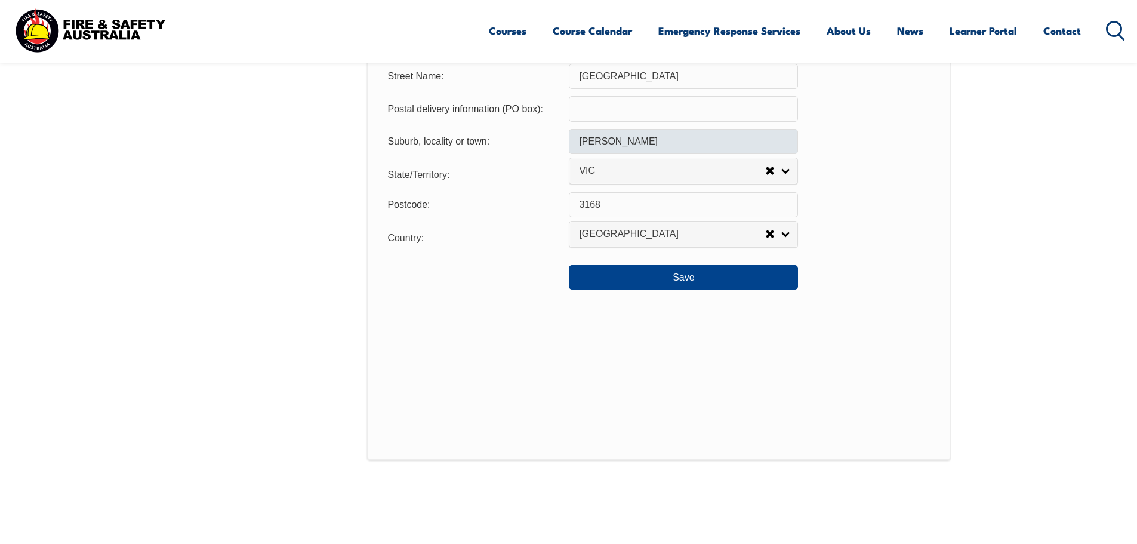
scroll to position [922, 0]
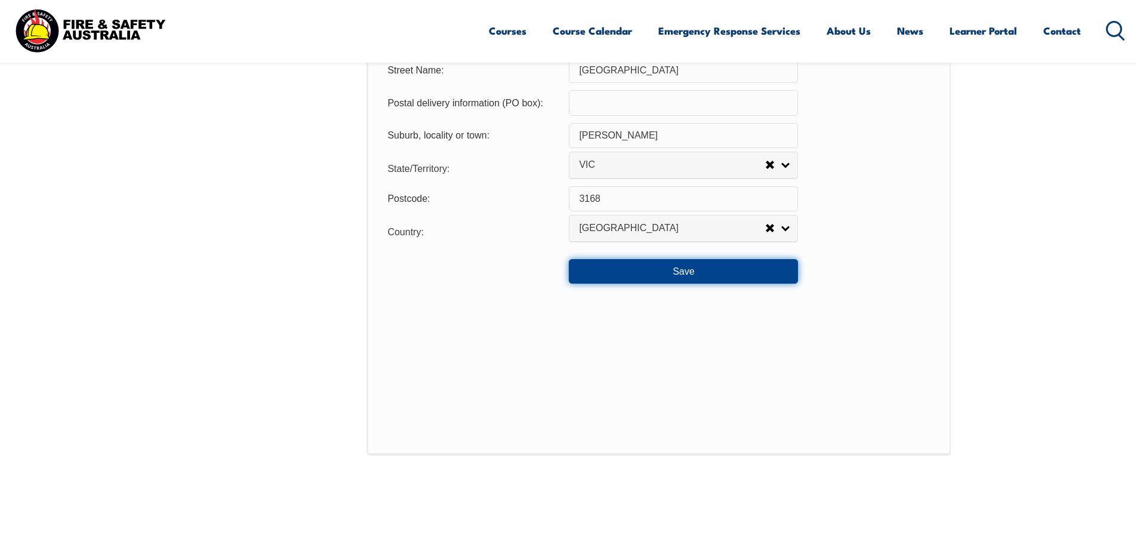
click at [672, 281] on button "Save" at bounding box center [683, 271] width 229 height 24
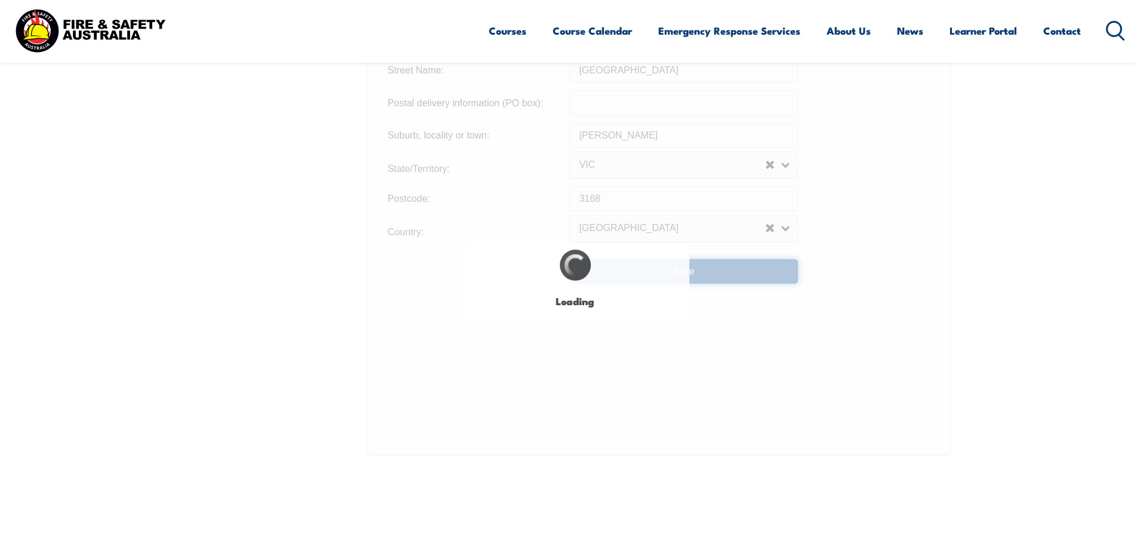
type input "55"
type input "[GEOGRAPHIC_DATA]"
type input "55"
type input "[GEOGRAPHIC_DATA]"
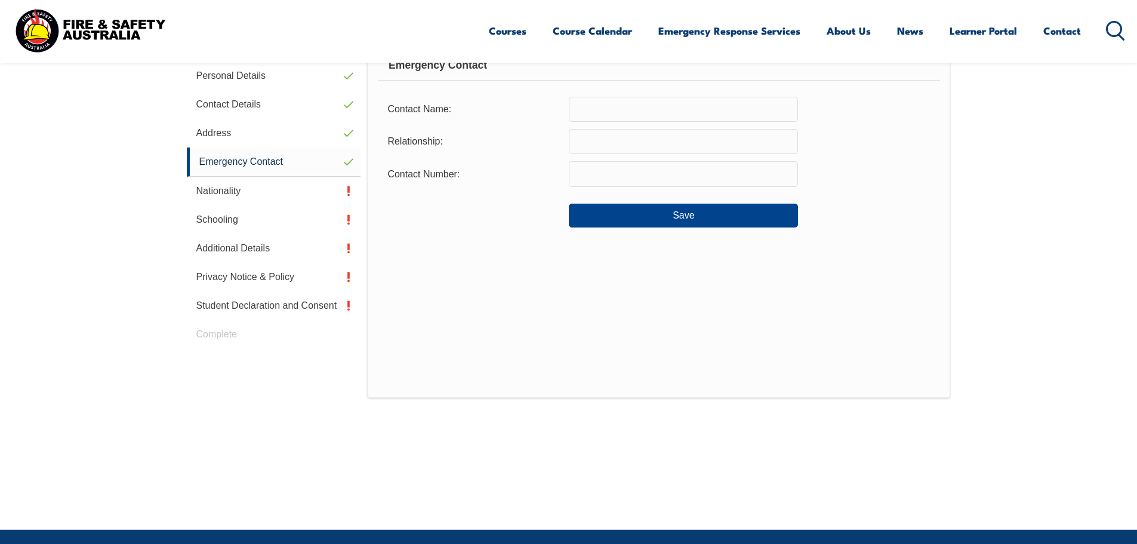
scroll to position [325, 0]
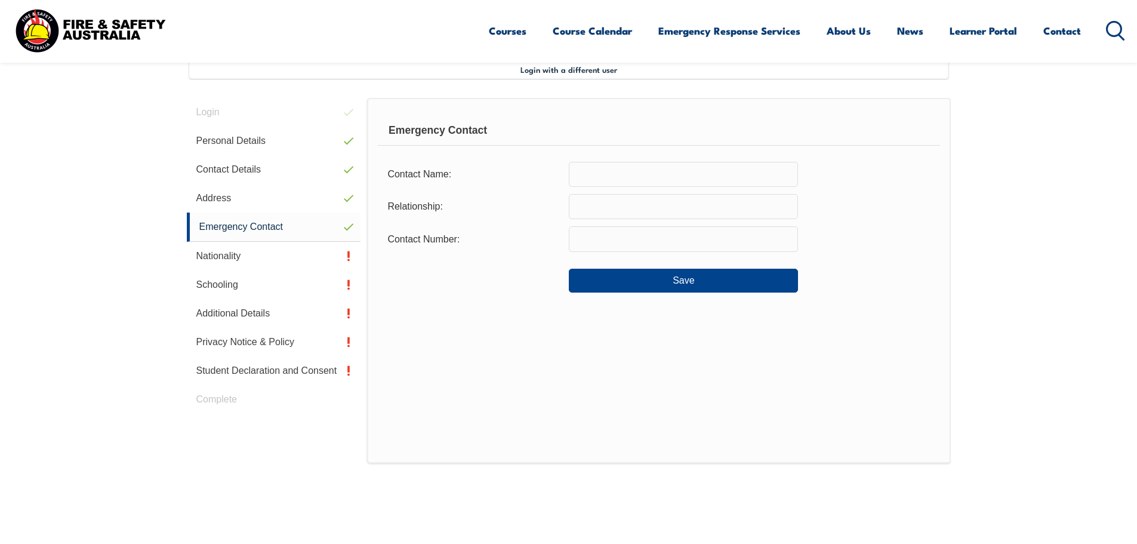
click at [662, 181] on input "text" at bounding box center [683, 174] width 229 height 25
type input "[PERSON_NAME]"
drag, startPoint x: 661, startPoint y: 212, endPoint x: 655, endPoint y: 211, distance: 6.0
click at [661, 212] on input "text" at bounding box center [683, 206] width 229 height 25
type input "Mother"
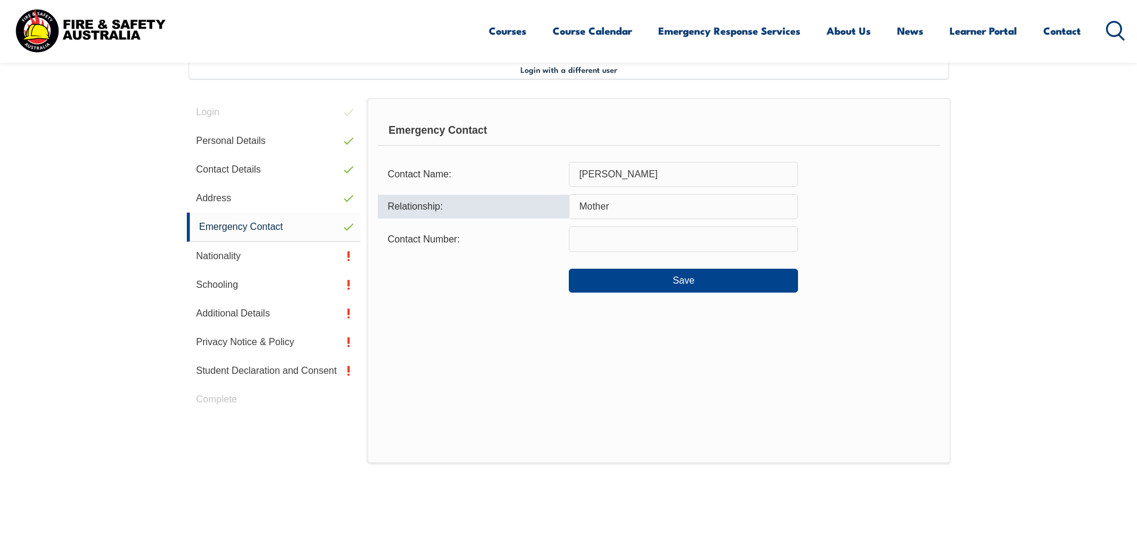
click at [656, 239] on input "text" at bounding box center [683, 238] width 229 height 25
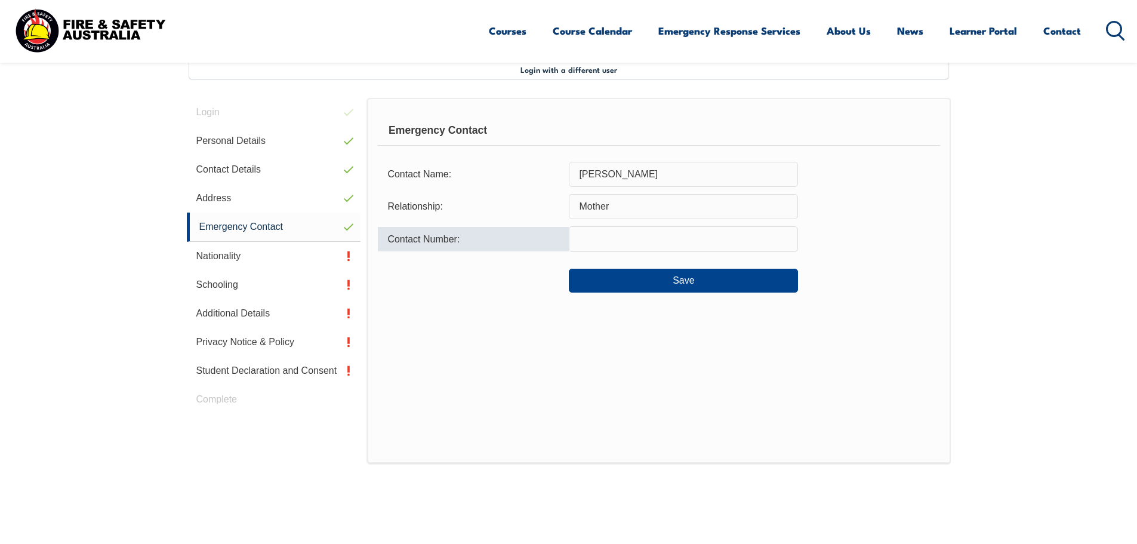
type input "0401320402"
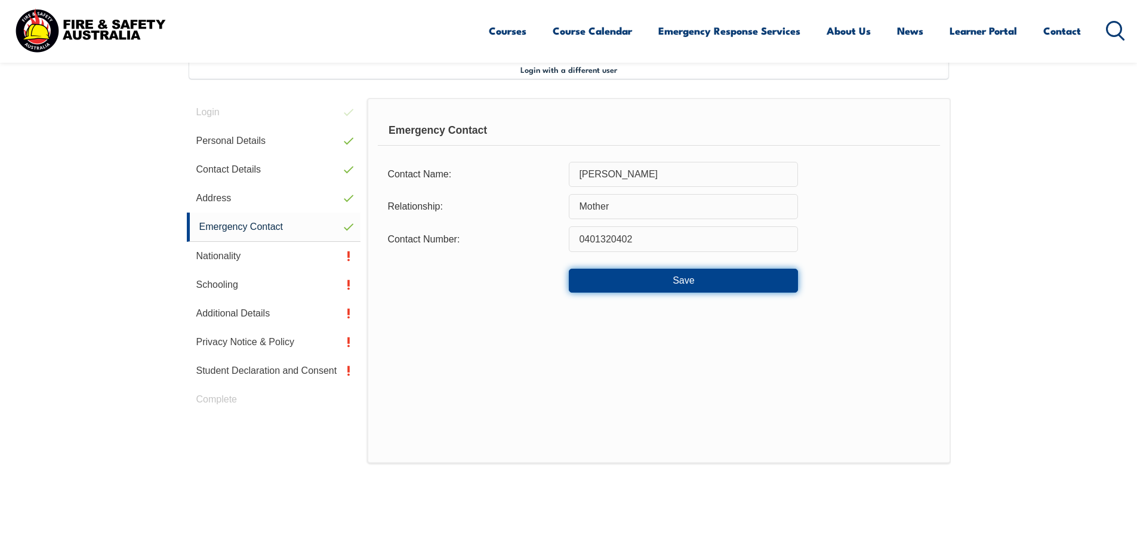
click at [658, 279] on button "Save" at bounding box center [683, 281] width 229 height 24
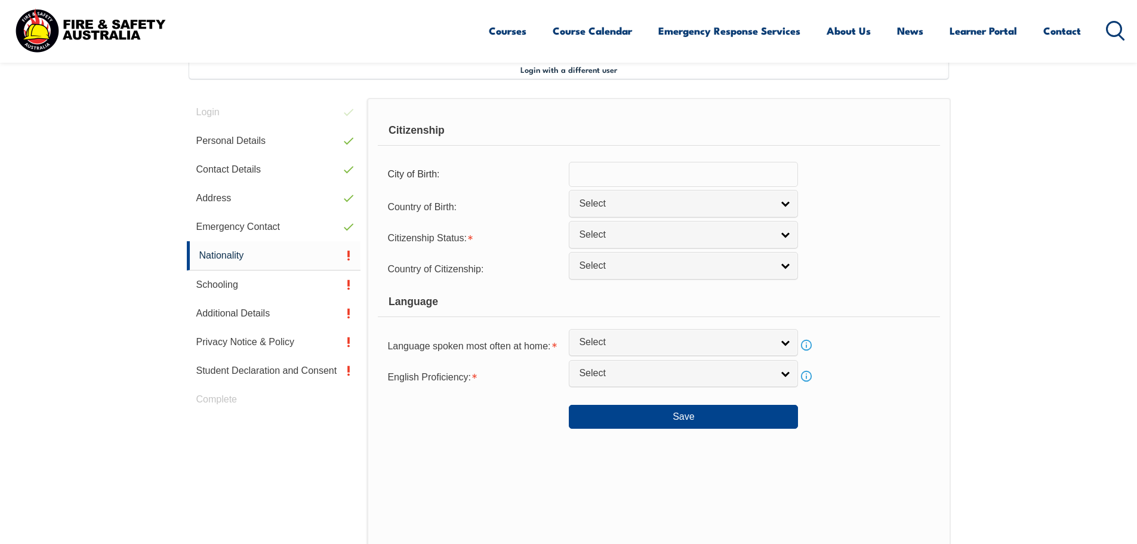
click at [646, 181] on input "text" at bounding box center [683, 174] width 229 height 25
type input "Hammersmith"
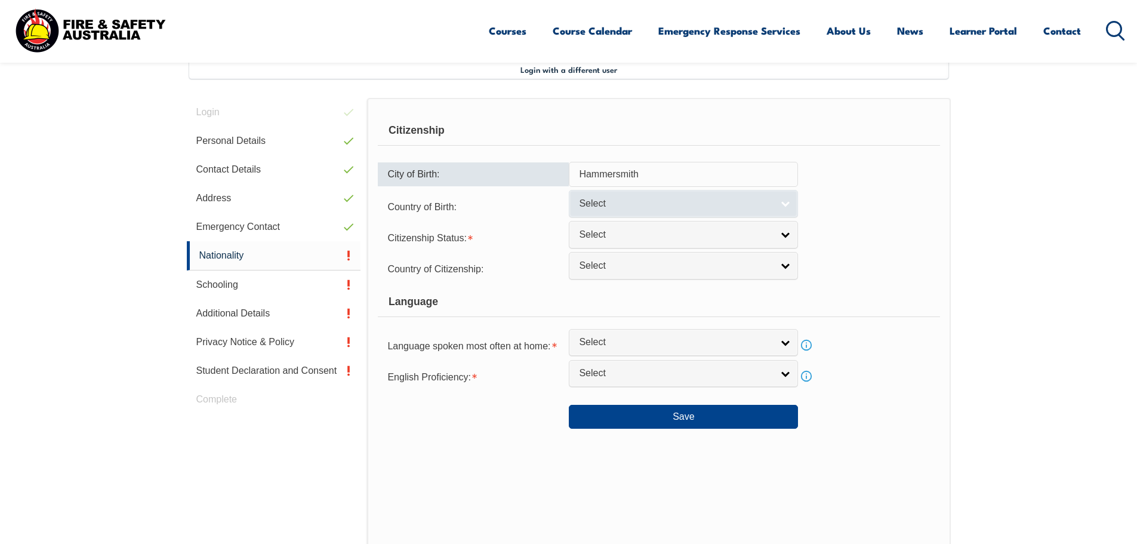
click at [633, 204] on span "Select" at bounding box center [675, 204] width 193 height 13
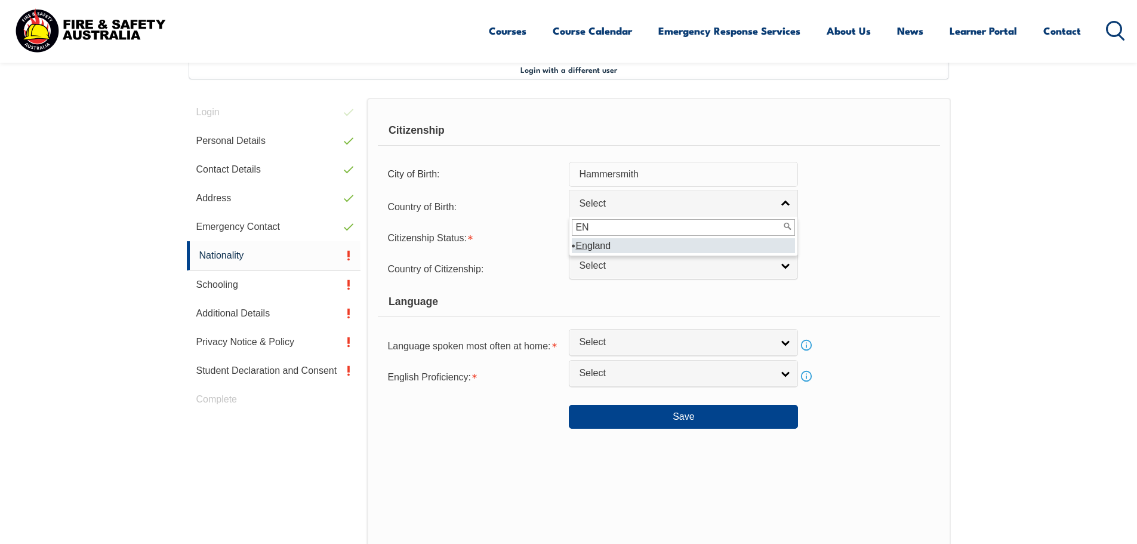
type input "EN"
click at [612, 241] on li "En gland" at bounding box center [683, 245] width 223 height 15
select select "2102"
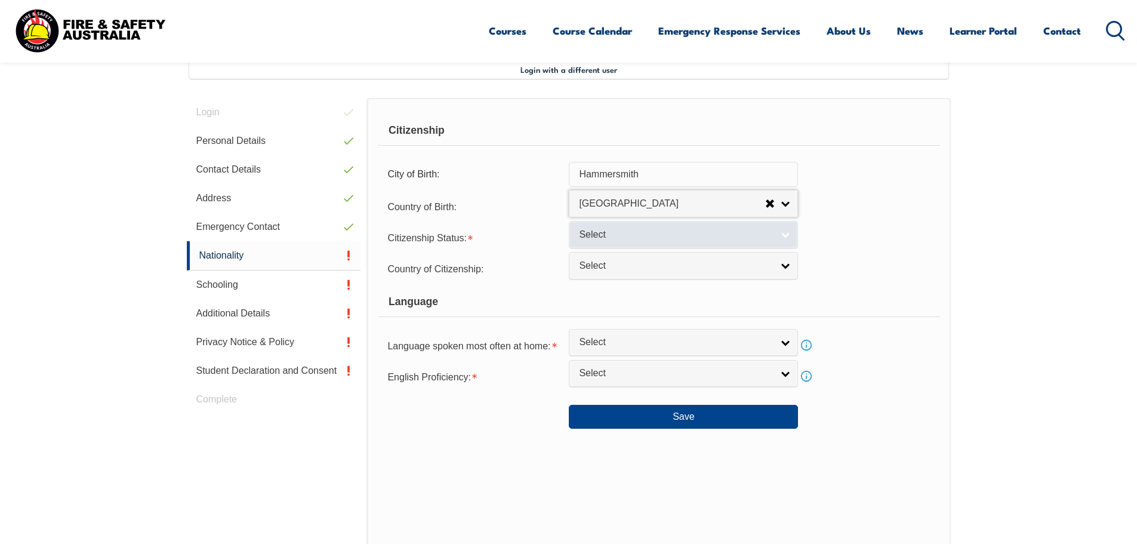
click at [614, 238] on span "Select" at bounding box center [675, 235] width 193 height 13
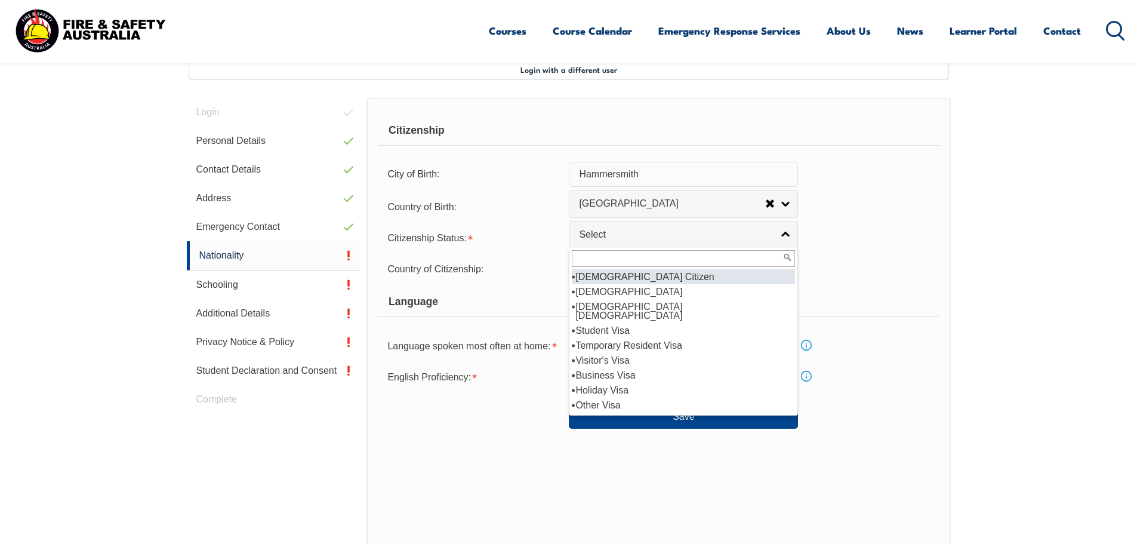
click at [622, 275] on li "[DEMOGRAPHIC_DATA] Citizen" at bounding box center [683, 276] width 223 height 15
select select "1"
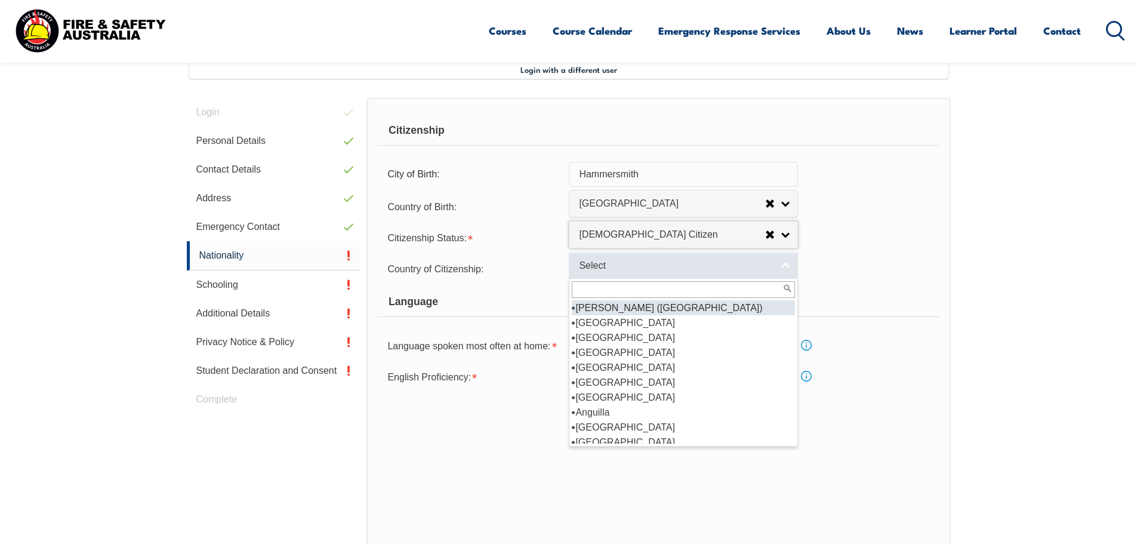
click at [623, 275] on link "Select" at bounding box center [683, 265] width 229 height 27
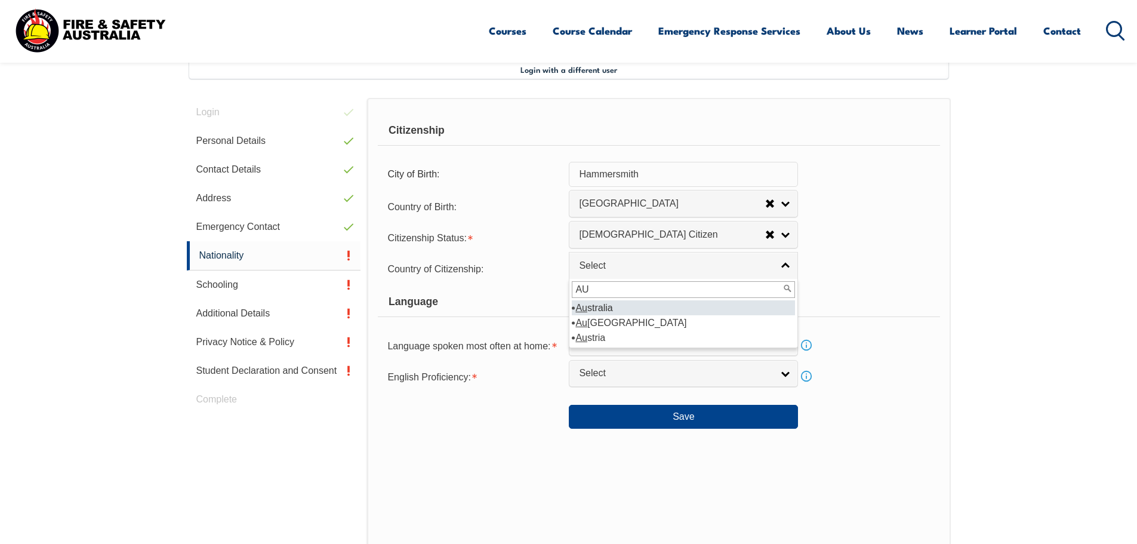
type input "AU"
click at [621, 307] on li "Au stralia" at bounding box center [683, 307] width 223 height 15
select select "1101"
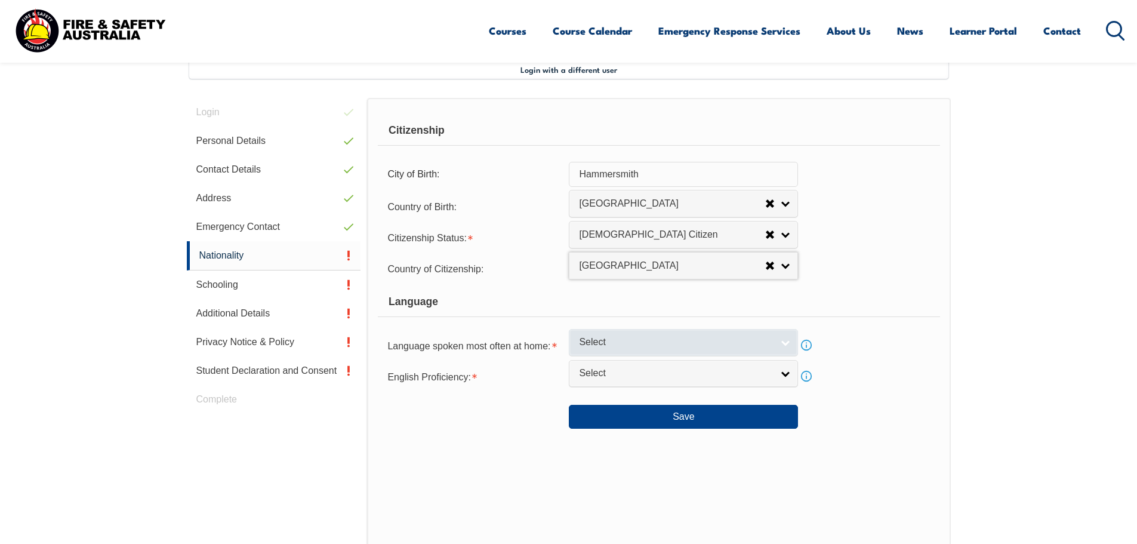
click at [622, 338] on span "Select" at bounding box center [675, 342] width 193 height 13
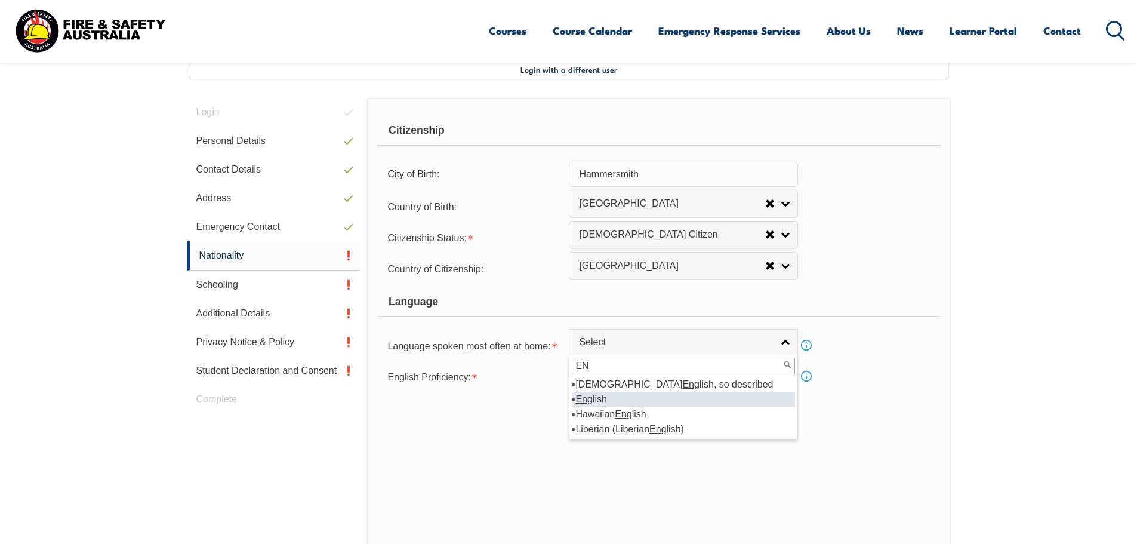
type input "EN"
click at [631, 397] on li "En glish" at bounding box center [683, 398] width 223 height 15
select select "1201"
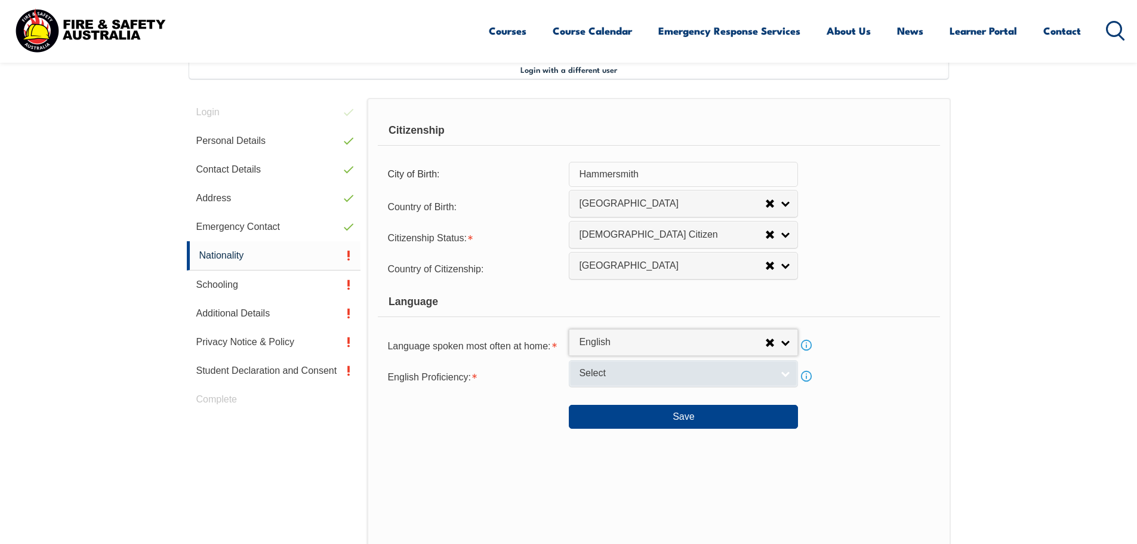
click at [624, 366] on link "Select" at bounding box center [683, 373] width 229 height 27
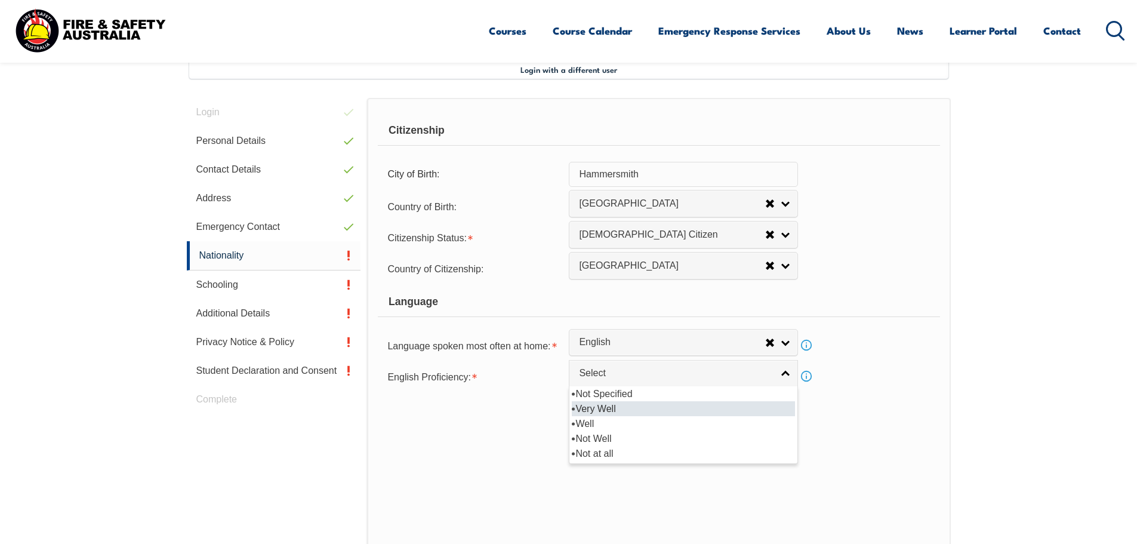
click at [622, 402] on li "Very Well" at bounding box center [683, 408] width 223 height 15
select select "1"
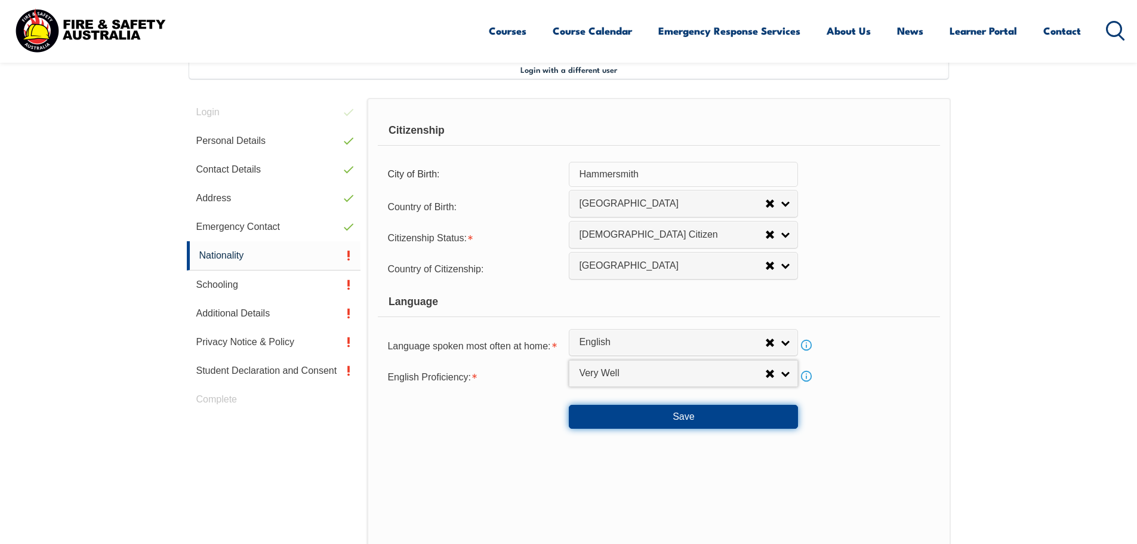
click at [649, 417] on button "Save" at bounding box center [683, 417] width 229 height 24
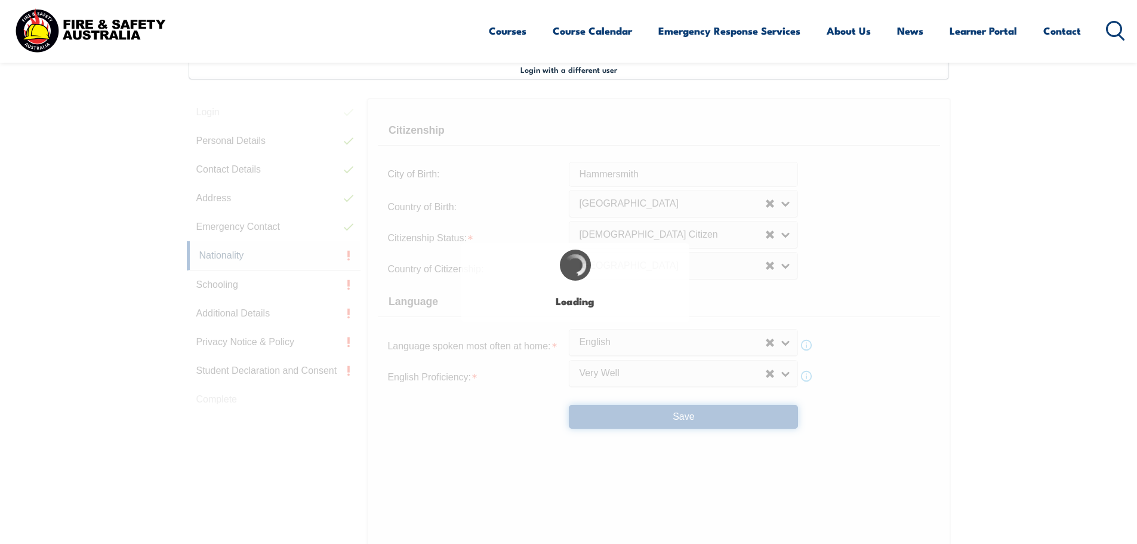
select select "false"
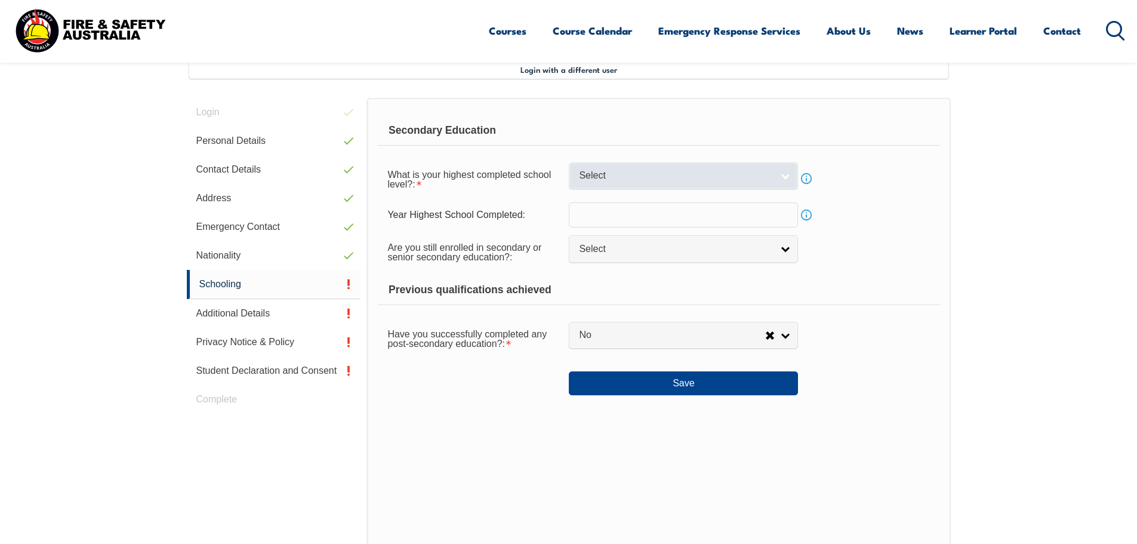
click at [627, 172] on span "Select" at bounding box center [675, 175] width 193 height 13
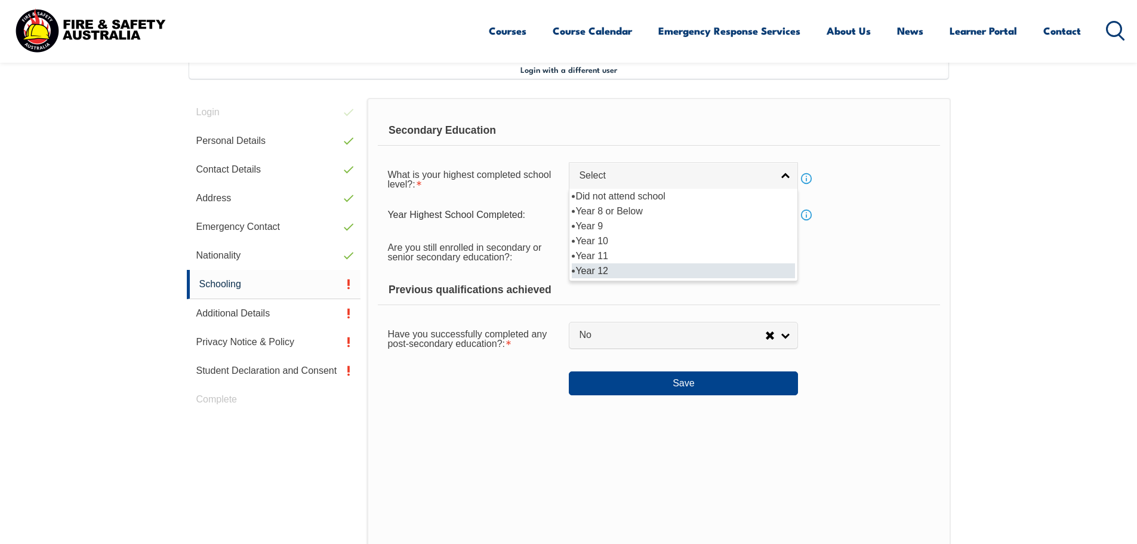
click at [619, 267] on li "Year 12" at bounding box center [683, 270] width 223 height 15
select select "12"
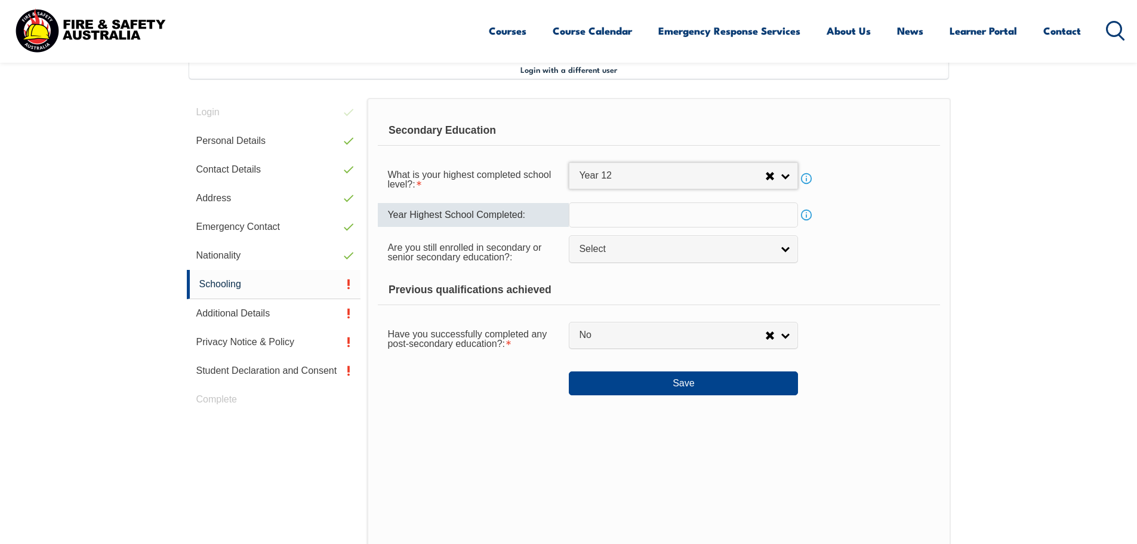
click at [613, 225] on input "text" at bounding box center [683, 214] width 229 height 25
type input "2019"
click at [625, 241] on link "Select" at bounding box center [683, 248] width 229 height 27
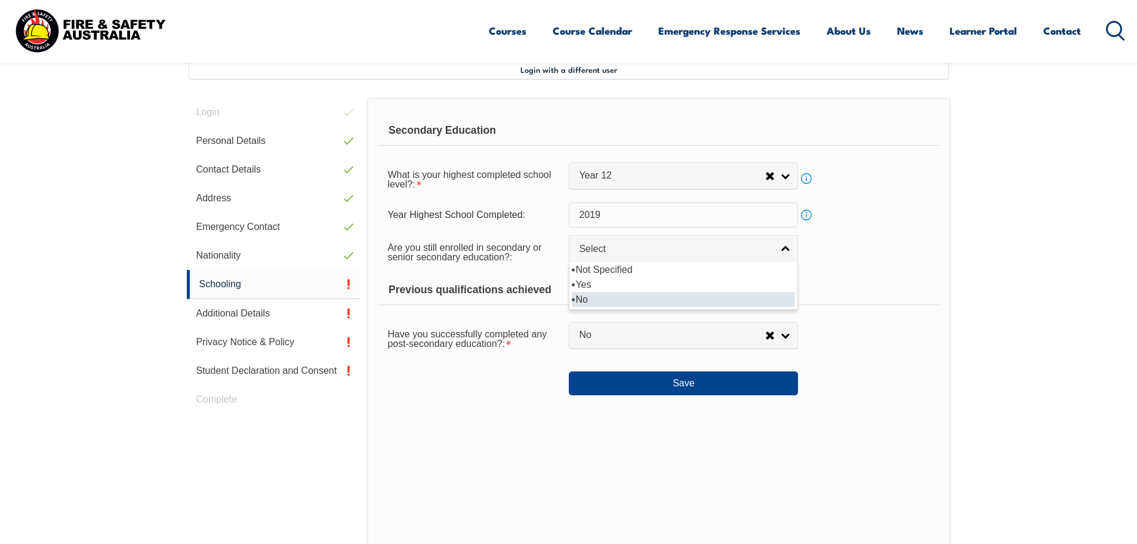
click at [611, 295] on li "No" at bounding box center [683, 299] width 223 height 15
select select "false"
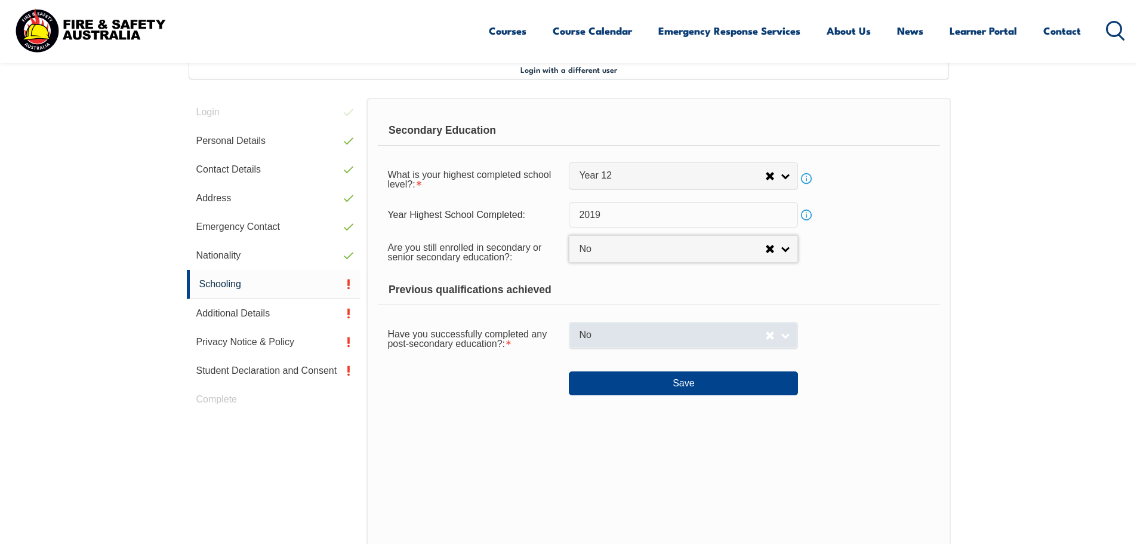
click at [638, 335] on span "No" at bounding box center [672, 335] width 186 height 13
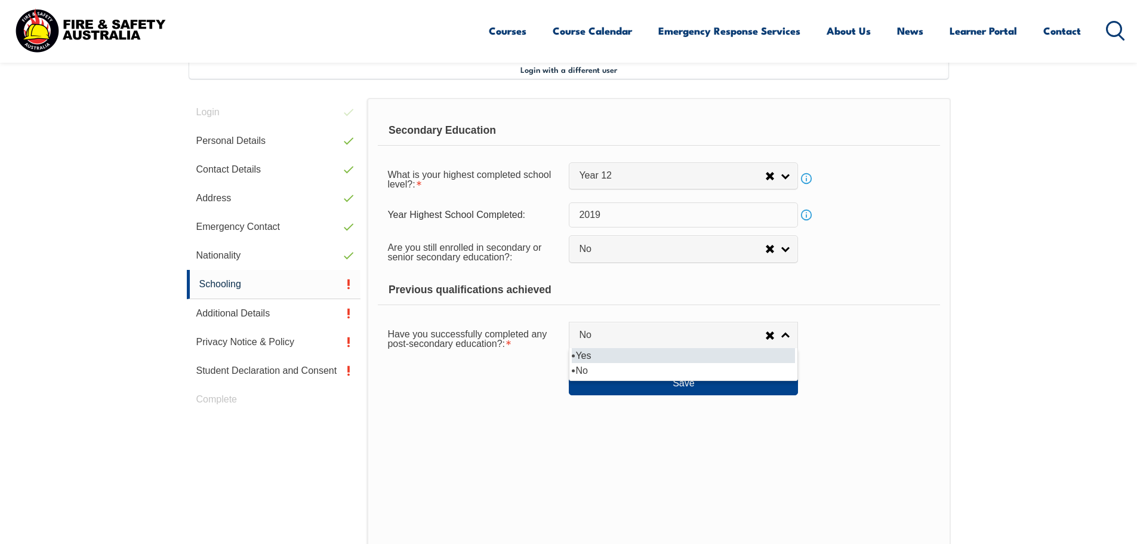
click at [631, 357] on li "Yes" at bounding box center [683, 355] width 223 height 15
select select "true"
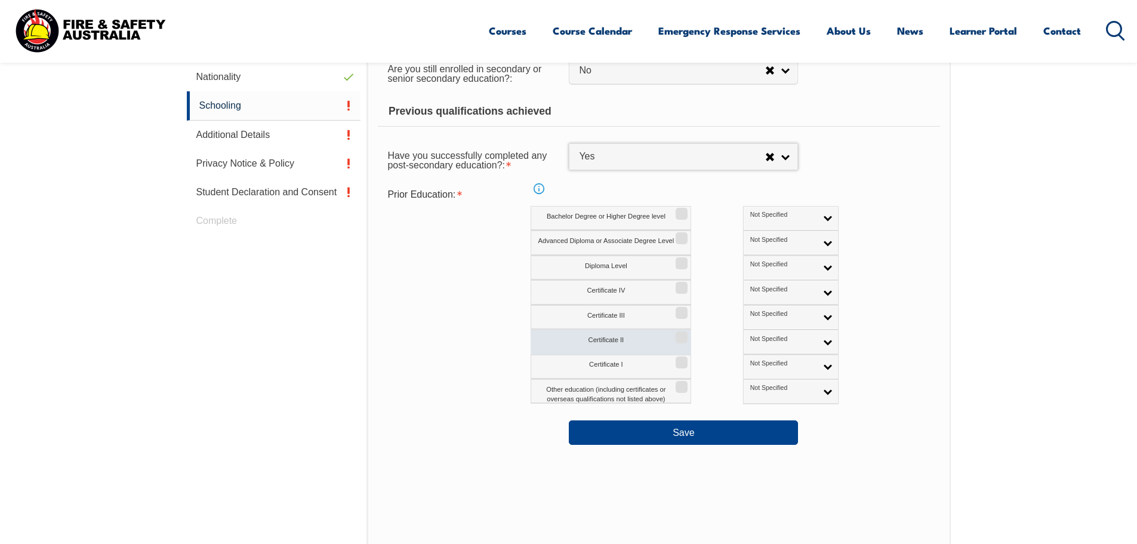
scroll to position [504, 0]
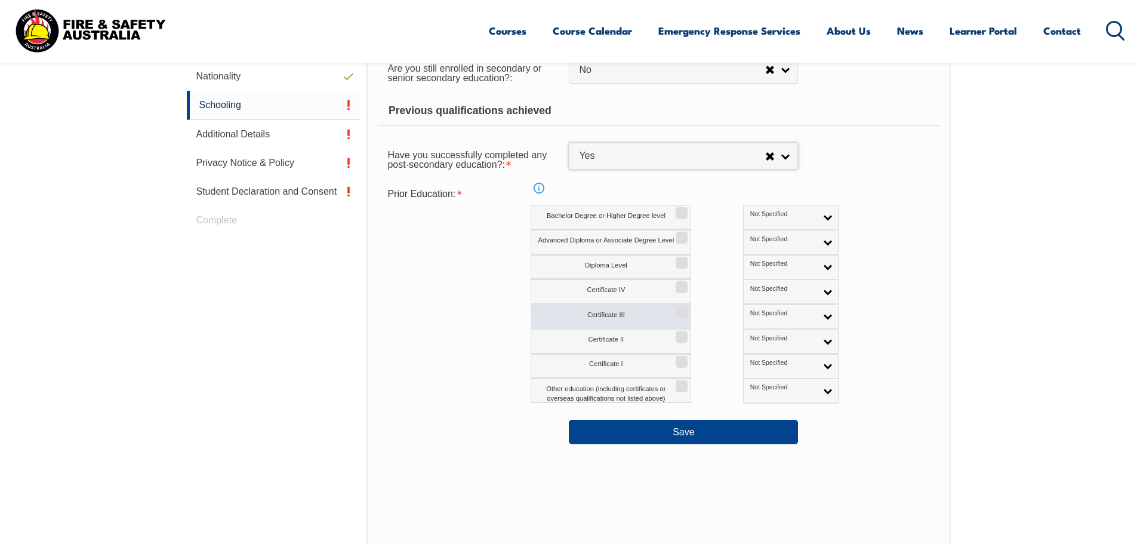
click at [637, 325] on label "Certificate III" at bounding box center [611, 316] width 161 height 24
click at [676, 309] on input "Certificate III" at bounding box center [679, 307] width 7 height 1
checkbox input "true"
click at [650, 338] on label "Certificate II" at bounding box center [611, 341] width 161 height 24
click at [676, 333] on input "Certificate II" at bounding box center [679, 332] width 7 height 1
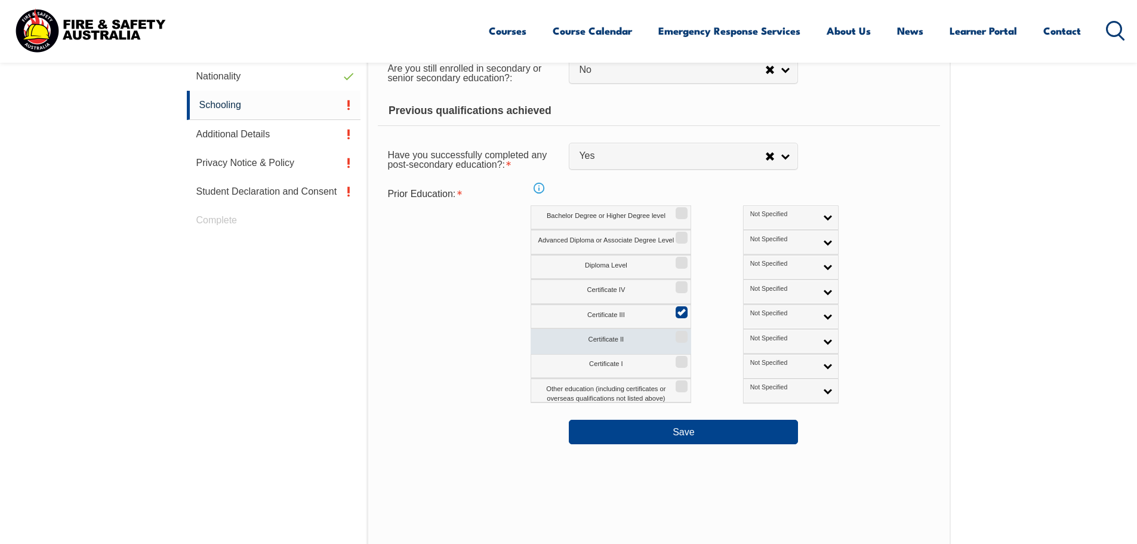
checkbox input "true"
click at [668, 320] on label "Certificate III" at bounding box center [611, 316] width 161 height 24
click at [676, 309] on input "Certificate III" at bounding box center [679, 307] width 7 height 1
checkbox input "false"
click at [676, 358] on input "Certificate I" at bounding box center [679, 357] width 7 height 1
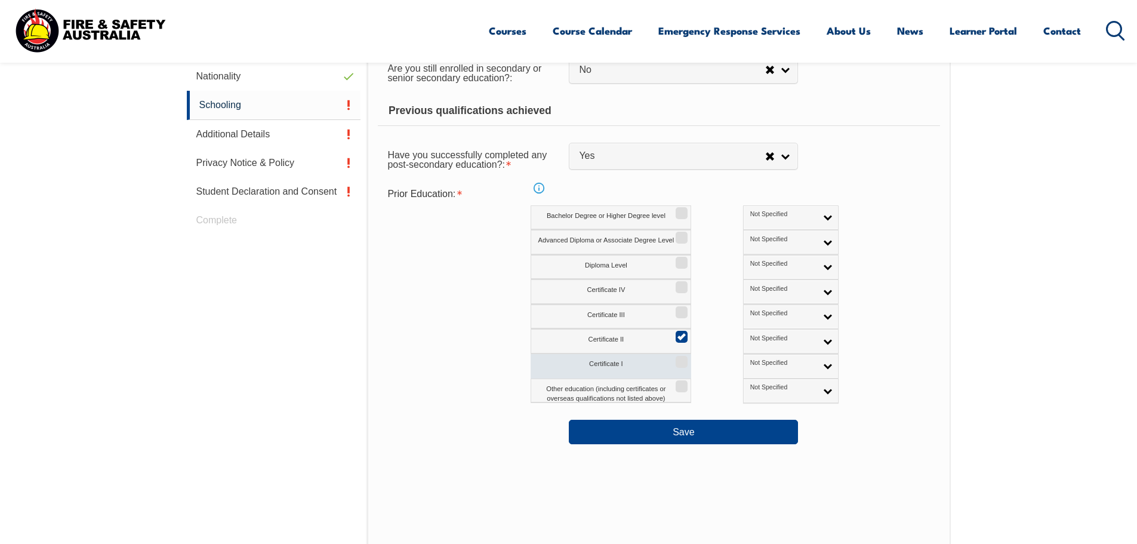
checkbox input "true"
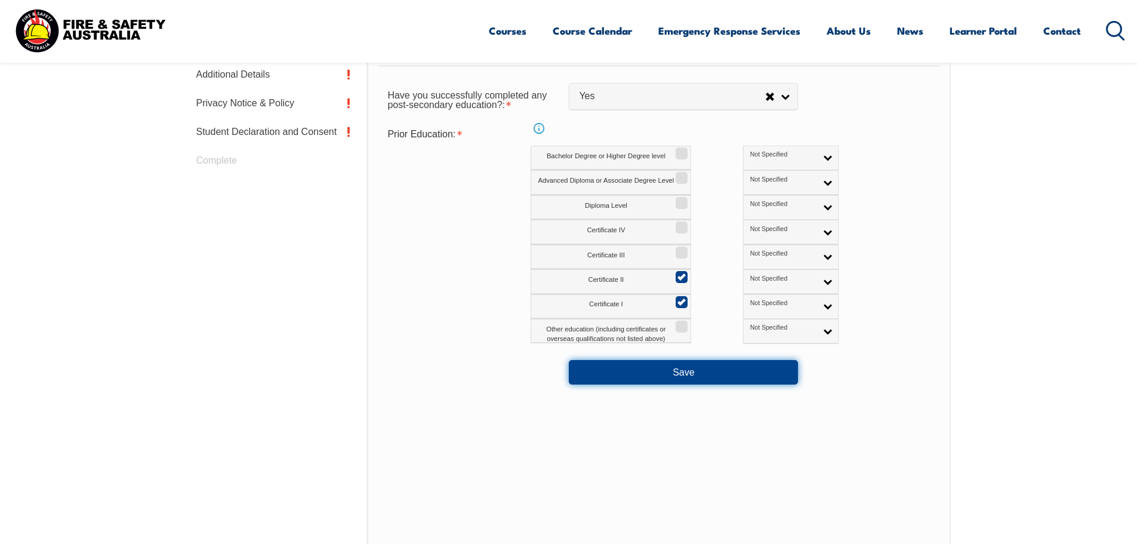
click at [674, 366] on button "Save" at bounding box center [683, 372] width 229 height 24
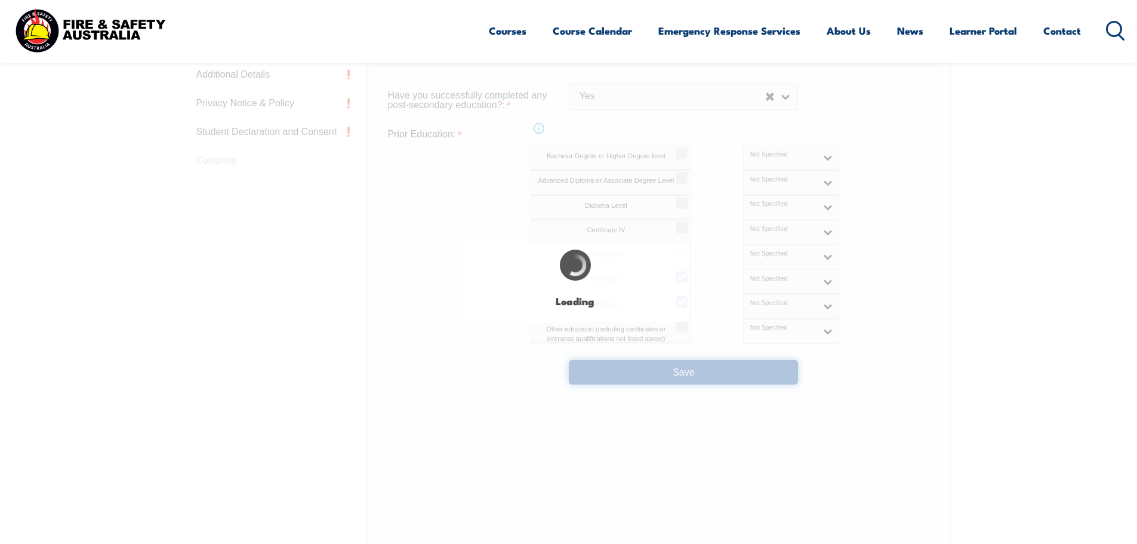
select select "false"
select select "true"
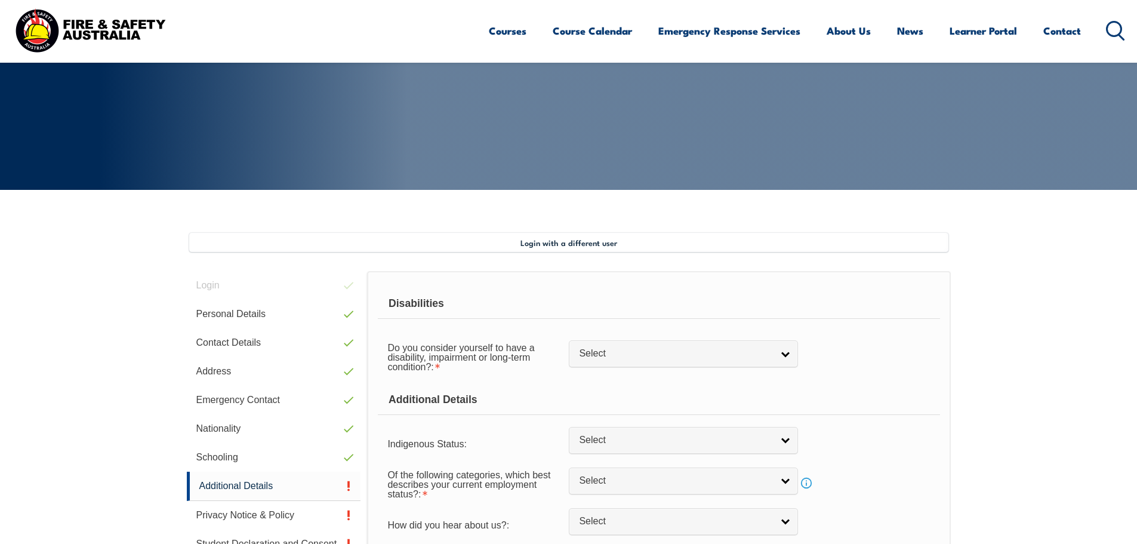
scroll to position [212, 0]
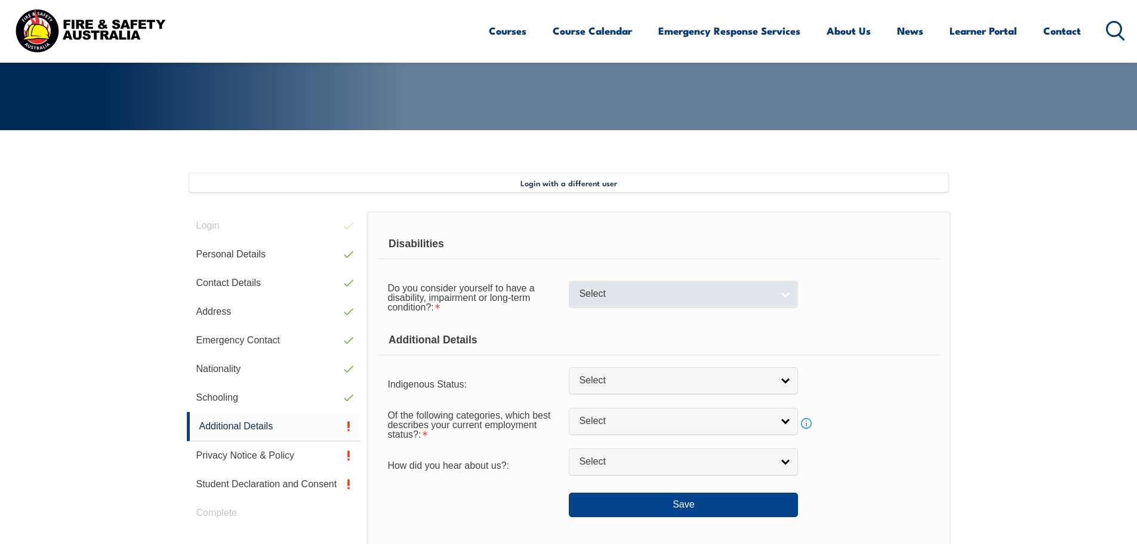
click at [658, 293] on span "Select" at bounding box center [675, 294] width 193 height 13
click at [612, 310] on li "No" at bounding box center [683, 314] width 223 height 15
select select "false"
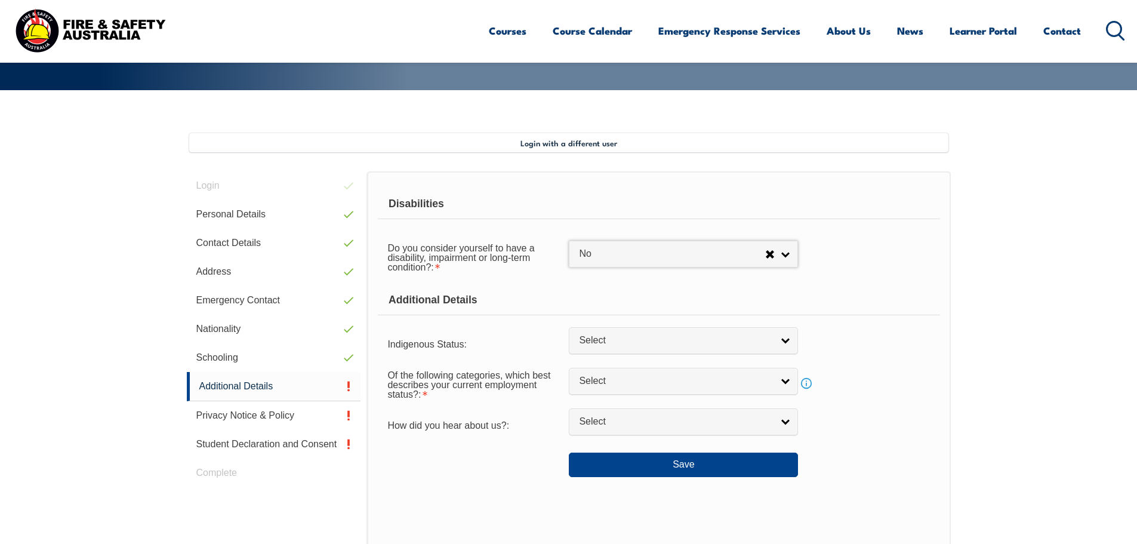
scroll to position [331, 0]
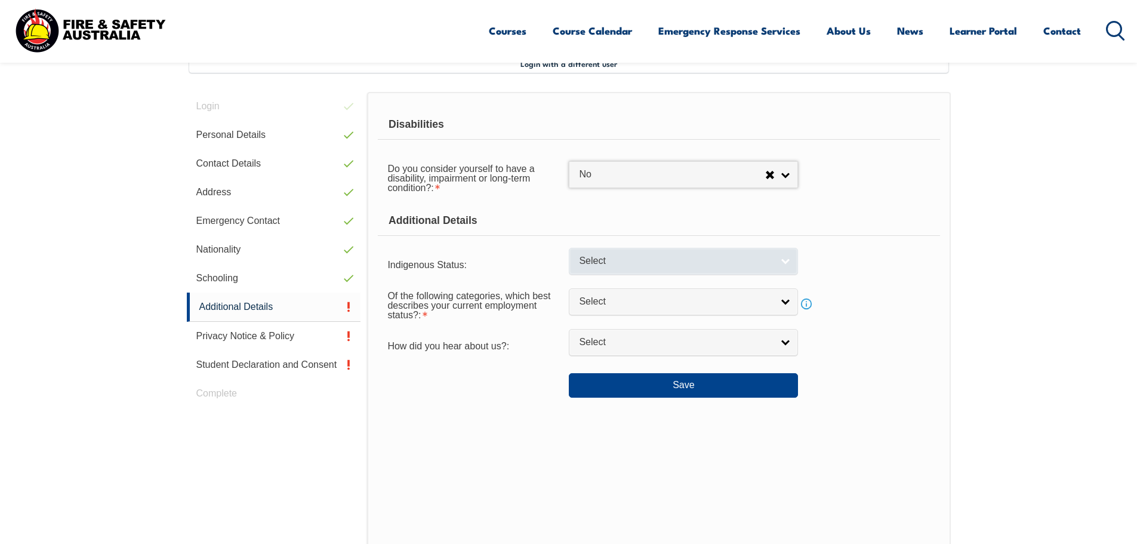
click at [640, 258] on span "Select" at bounding box center [675, 261] width 193 height 13
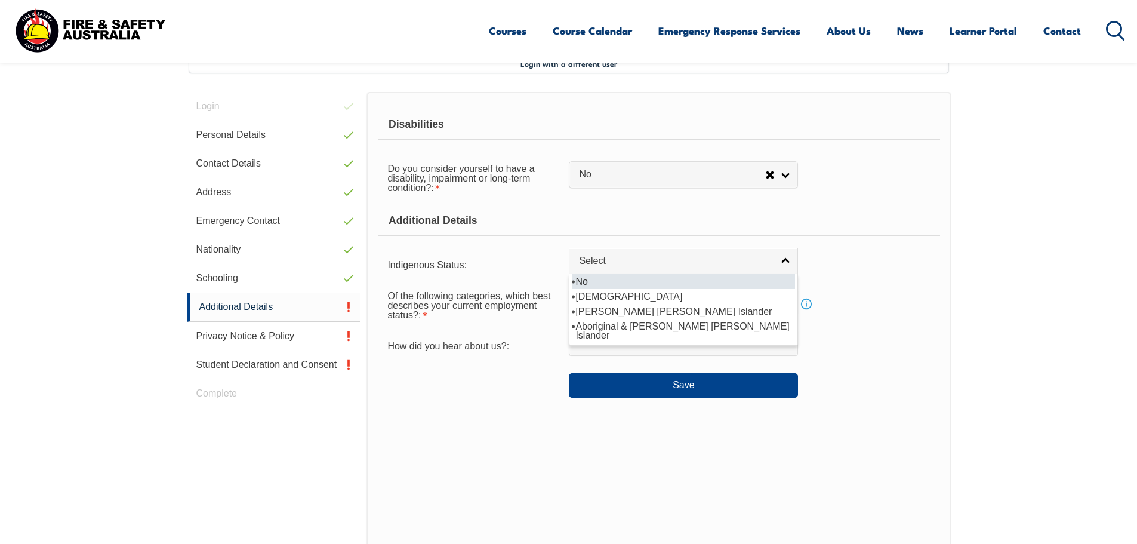
click at [625, 283] on li "No" at bounding box center [683, 281] width 223 height 15
select select "4"
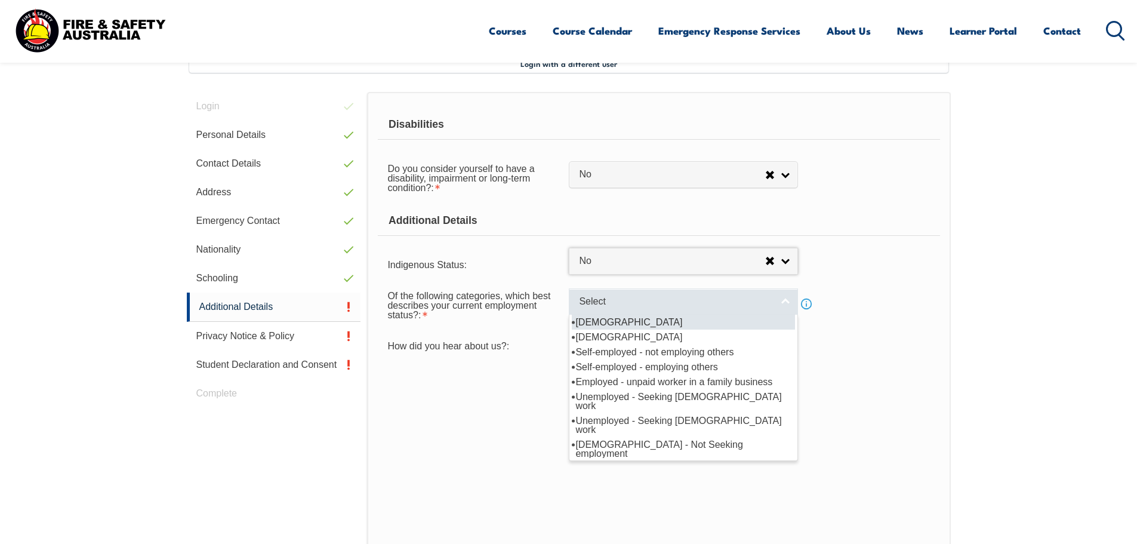
click at [622, 306] on span "Select" at bounding box center [675, 301] width 193 height 13
click at [623, 321] on li "[DEMOGRAPHIC_DATA]" at bounding box center [683, 322] width 223 height 15
select select "1"
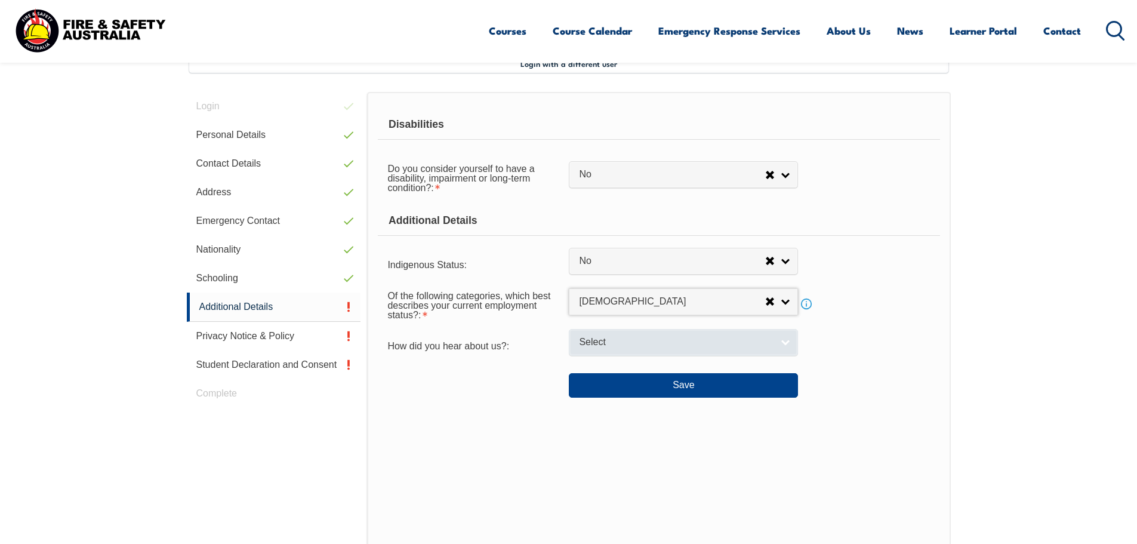
click at [630, 340] on span "Select" at bounding box center [675, 342] width 193 height 13
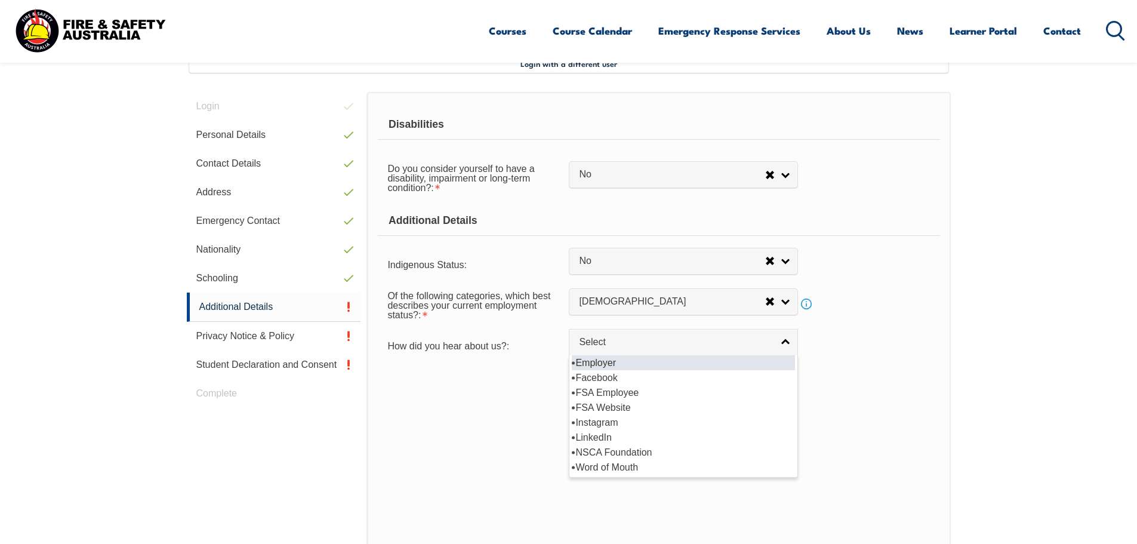
click at [622, 363] on li "Employer" at bounding box center [683, 362] width 223 height 15
select select "8019"
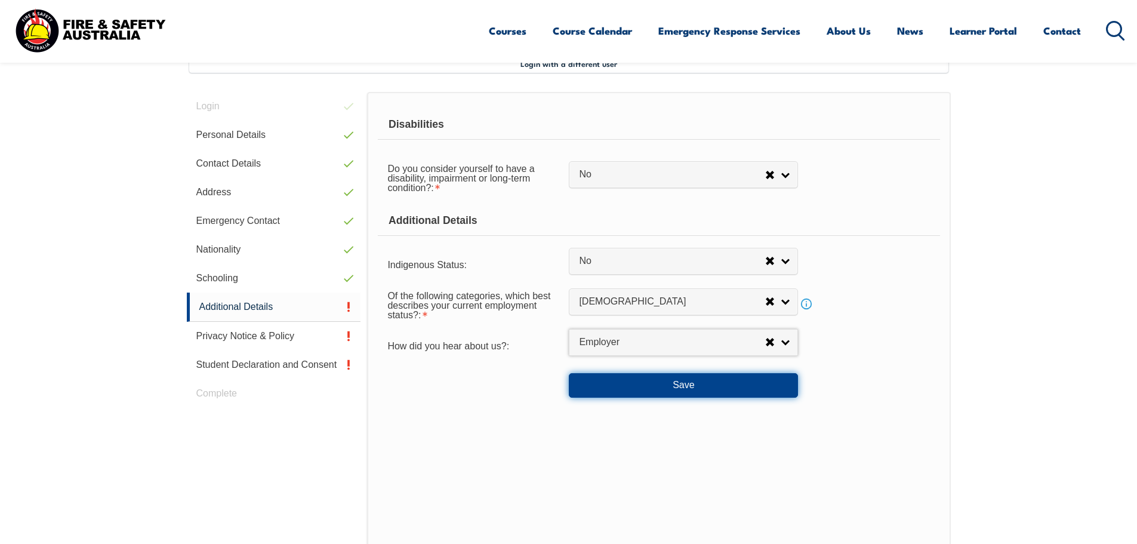
click at [630, 394] on button "Save" at bounding box center [683, 385] width 229 height 24
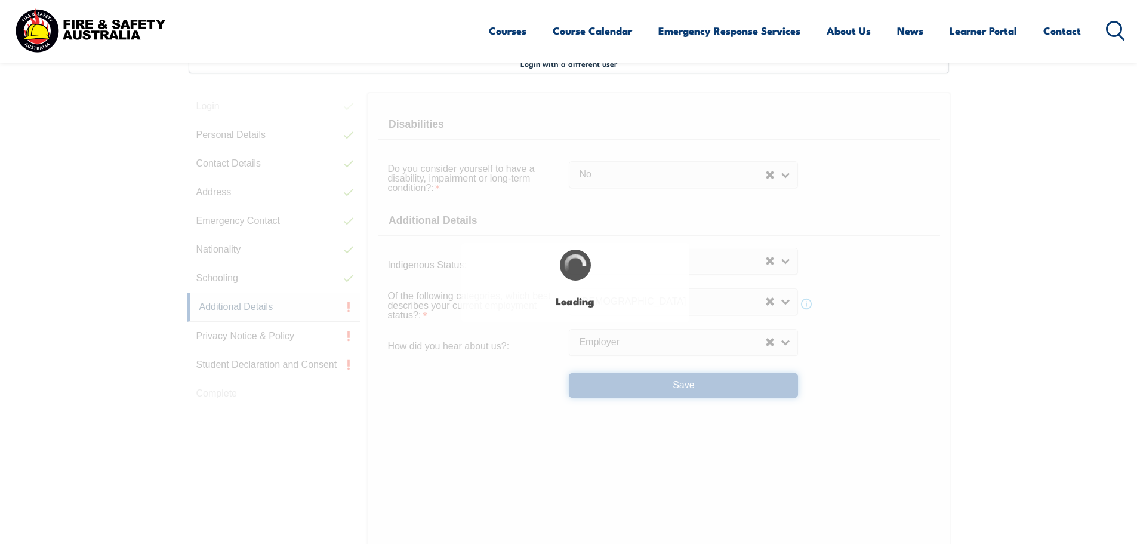
select select "false"
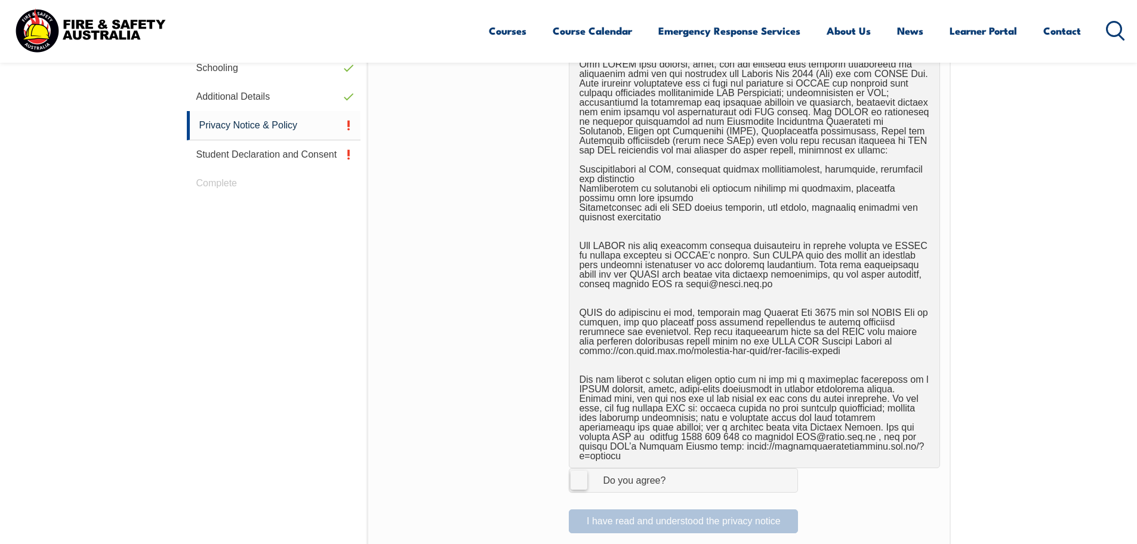
scroll to position [743, 0]
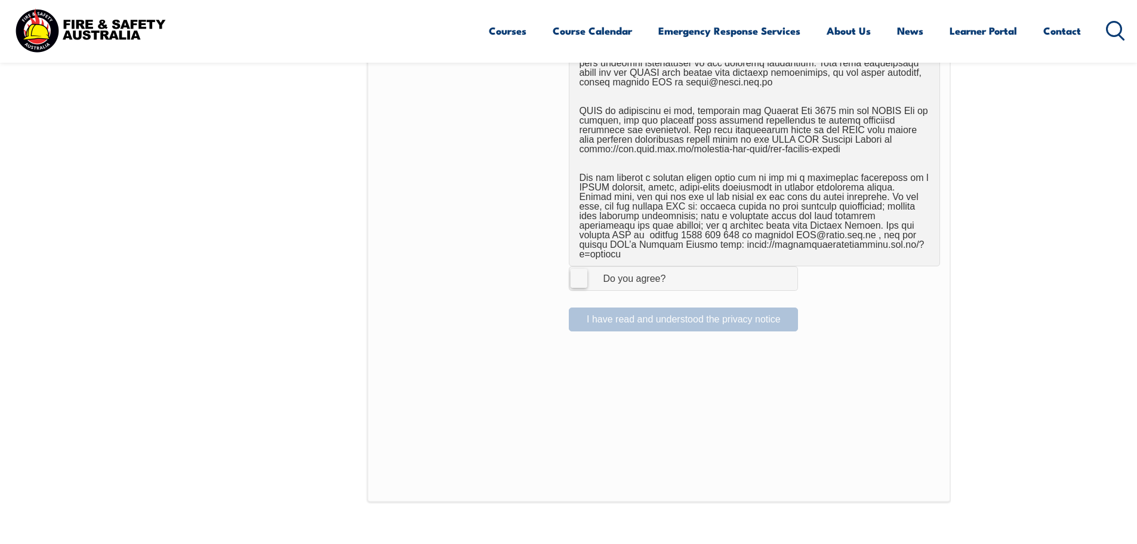
click at [585, 266] on label "I Agree Do you agree?" at bounding box center [683, 278] width 229 height 24
click at [675, 267] on input "I Agree Do you agree?" at bounding box center [685, 278] width 20 height 23
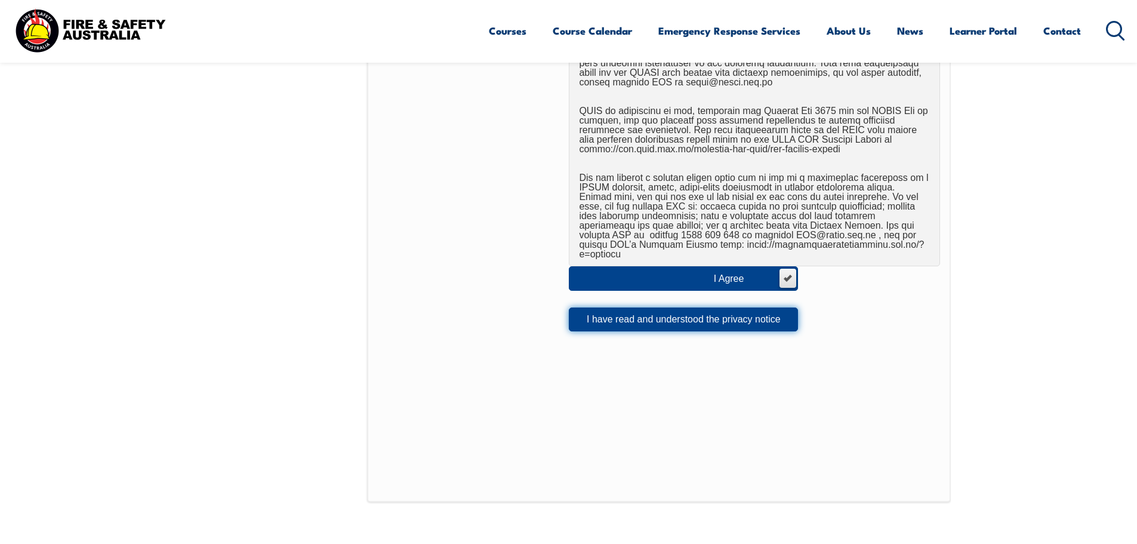
click at [603, 315] on button "I have read and understood the privacy notice" at bounding box center [683, 319] width 229 height 24
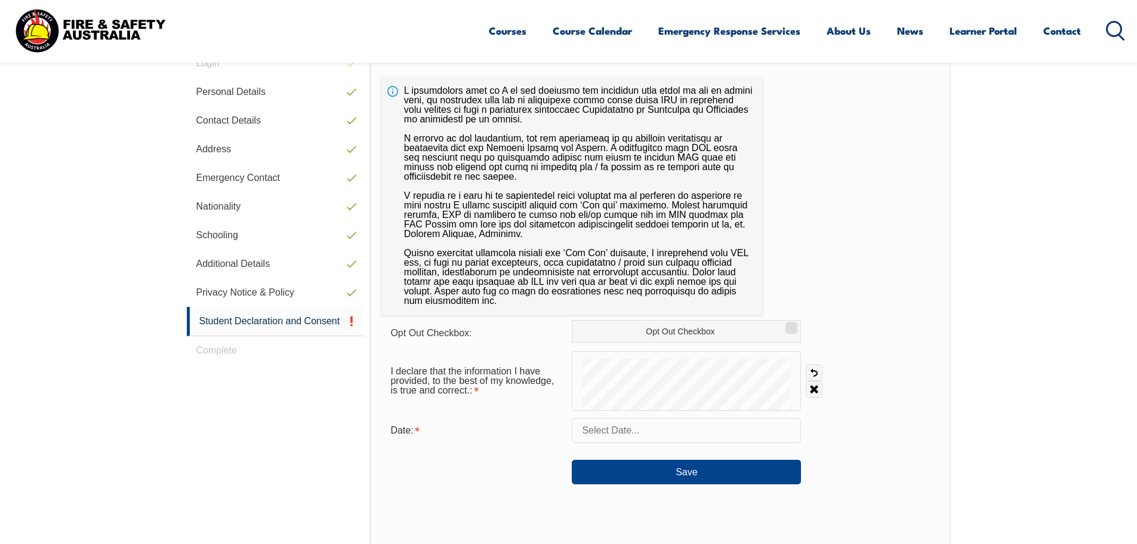
scroll to position [325, 0]
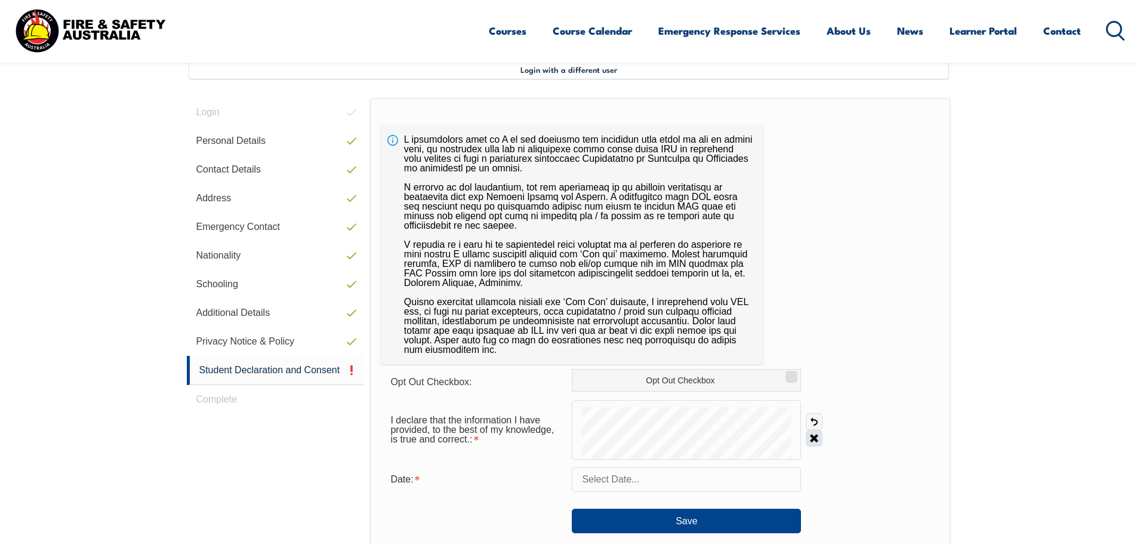
click at [809, 443] on link "Clear" at bounding box center [814, 438] width 17 height 17
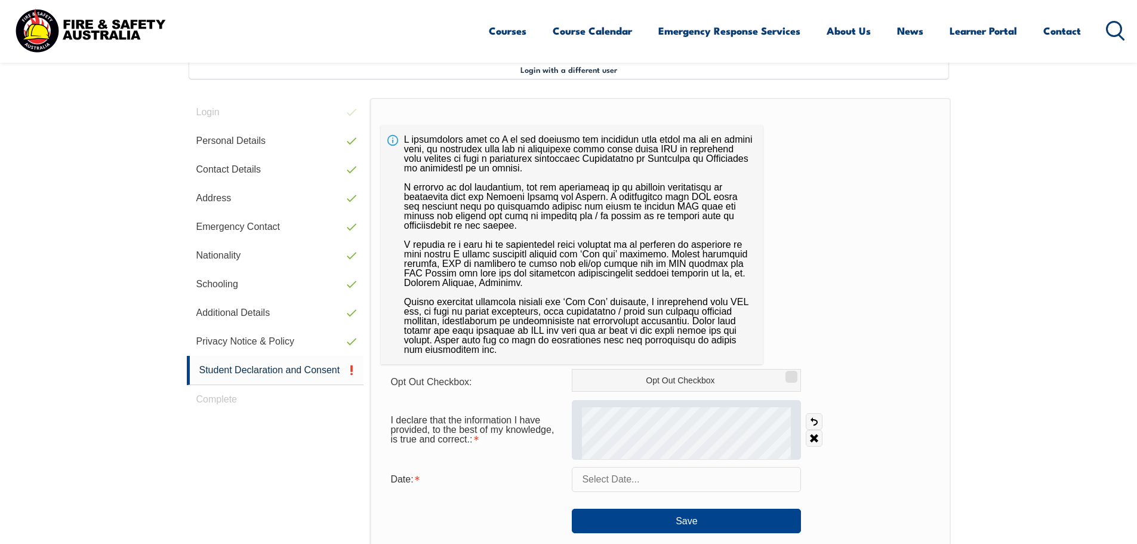
drag, startPoint x: 813, startPoint y: 438, endPoint x: 799, endPoint y: 437, distance: 14.9
click at [812, 438] on link "Clear" at bounding box center [814, 438] width 17 height 17
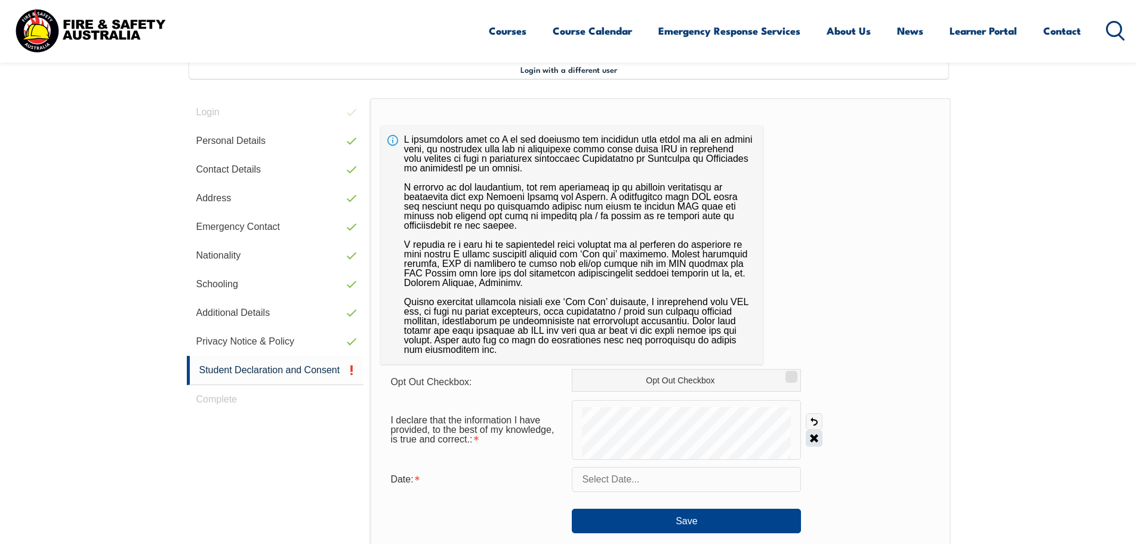
click at [810, 437] on link "Clear" at bounding box center [814, 438] width 17 height 17
click at [649, 488] on input "text" at bounding box center [686, 479] width 229 height 25
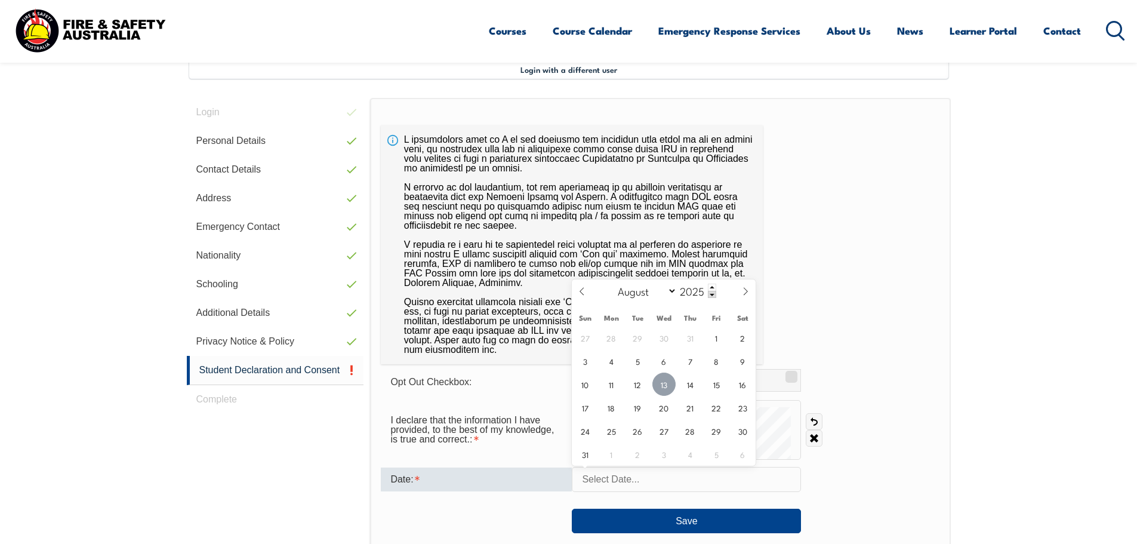
click at [667, 390] on span "13" at bounding box center [663, 383] width 23 height 23
type input "[DATE]"
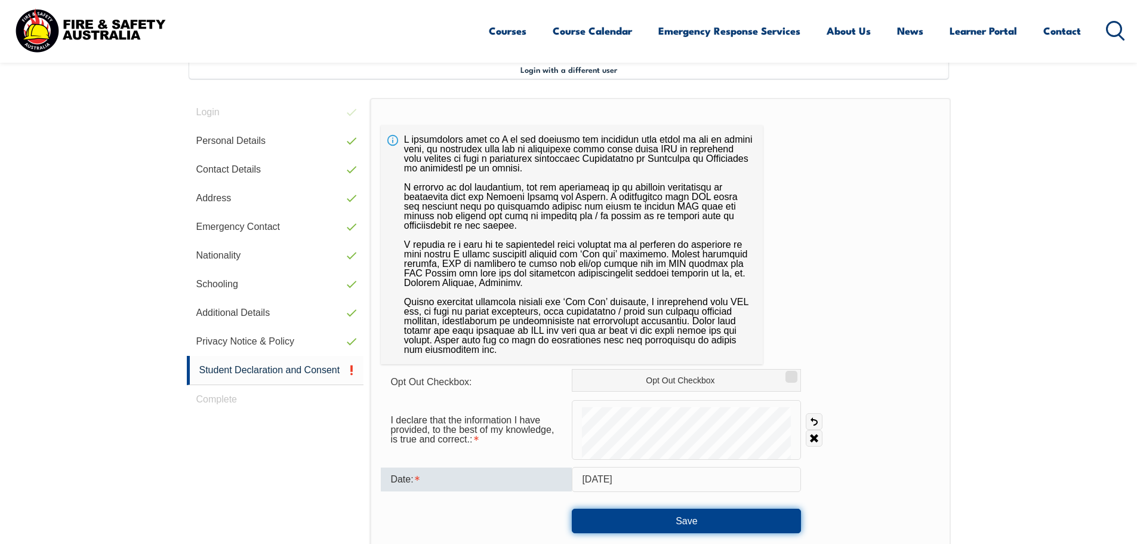
click at [687, 522] on button "Save" at bounding box center [686, 520] width 229 height 24
